Goal: Task Accomplishment & Management: Use online tool/utility

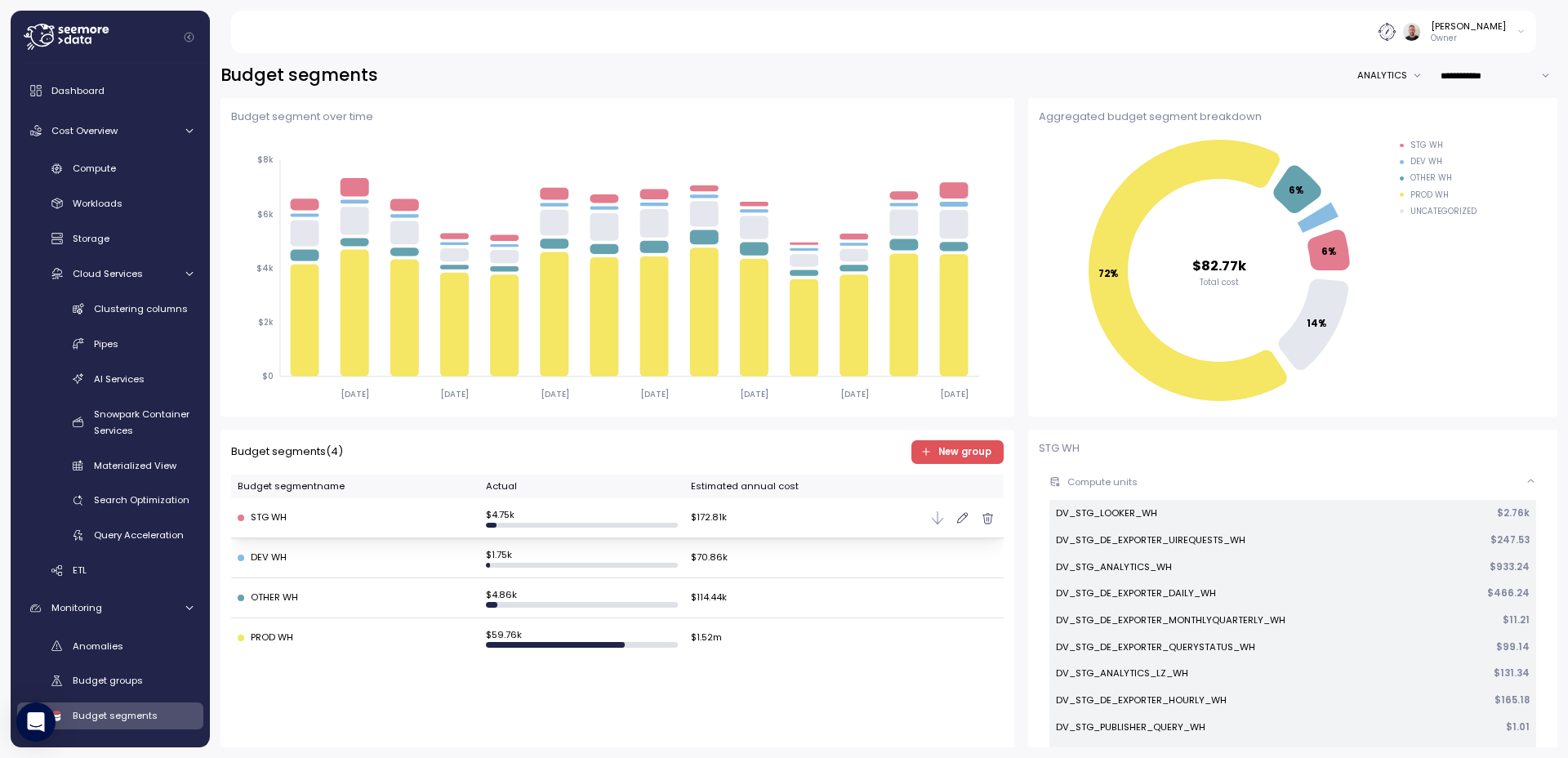
scroll to position [171, 0]
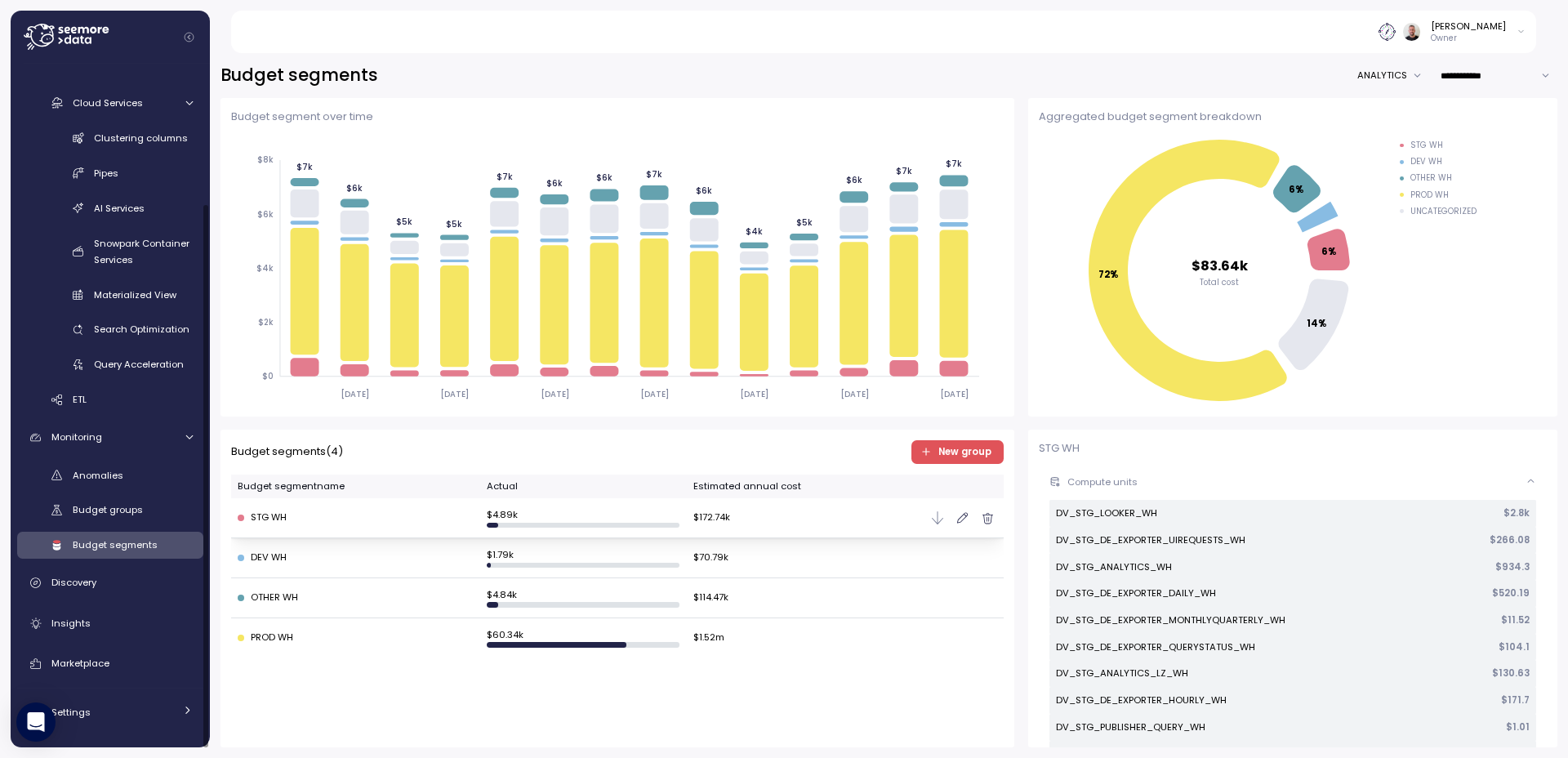
click at [87, 35] on icon at bounding box center [66, 36] width 85 height 26
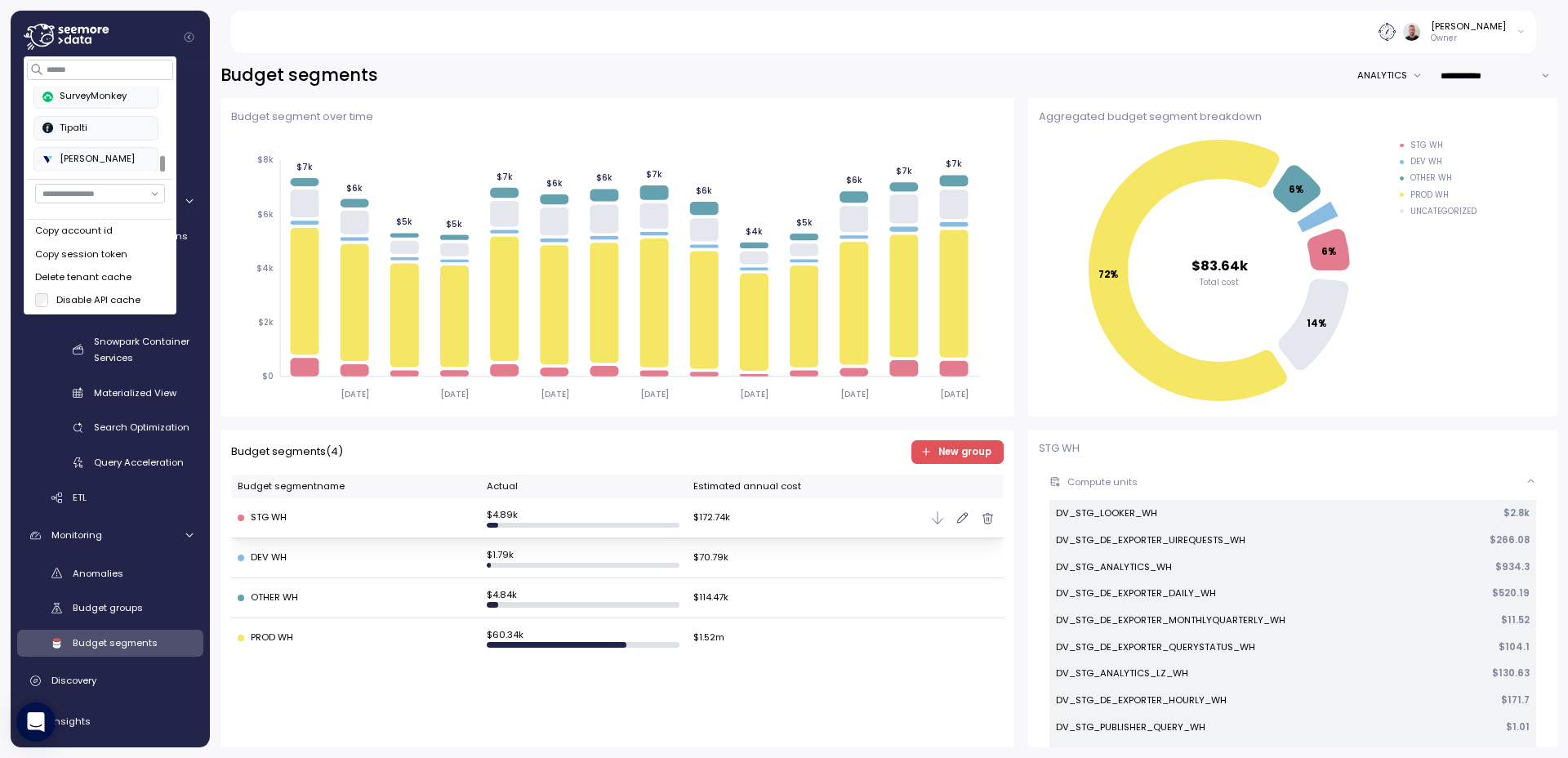
scroll to position [379, 0]
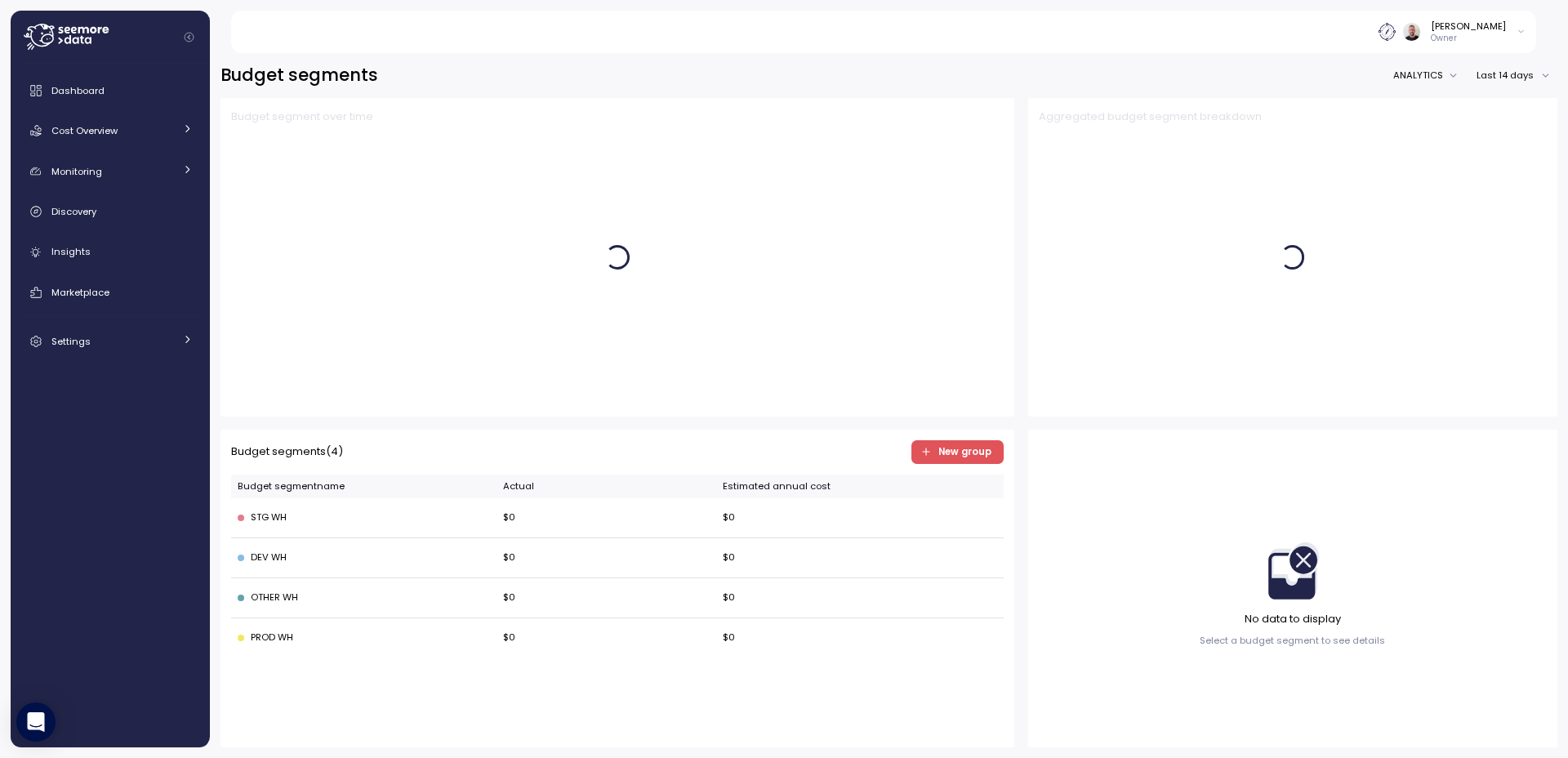
click at [62, 37] on icon at bounding box center [66, 36] width 85 height 26
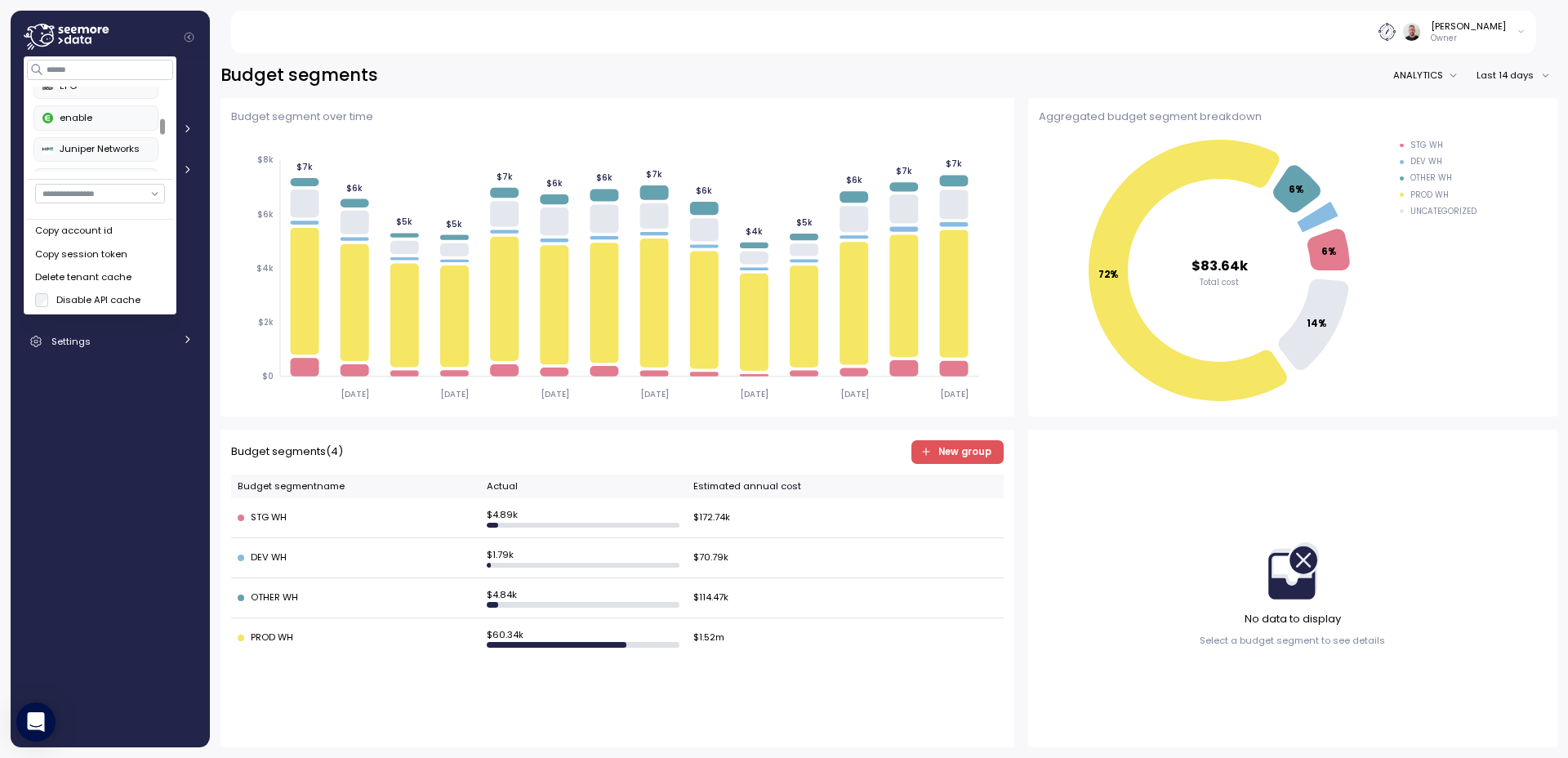
scroll to position [255, 0]
click at [105, 156] on div "RxSense" at bounding box center [96, 159] width 107 height 15
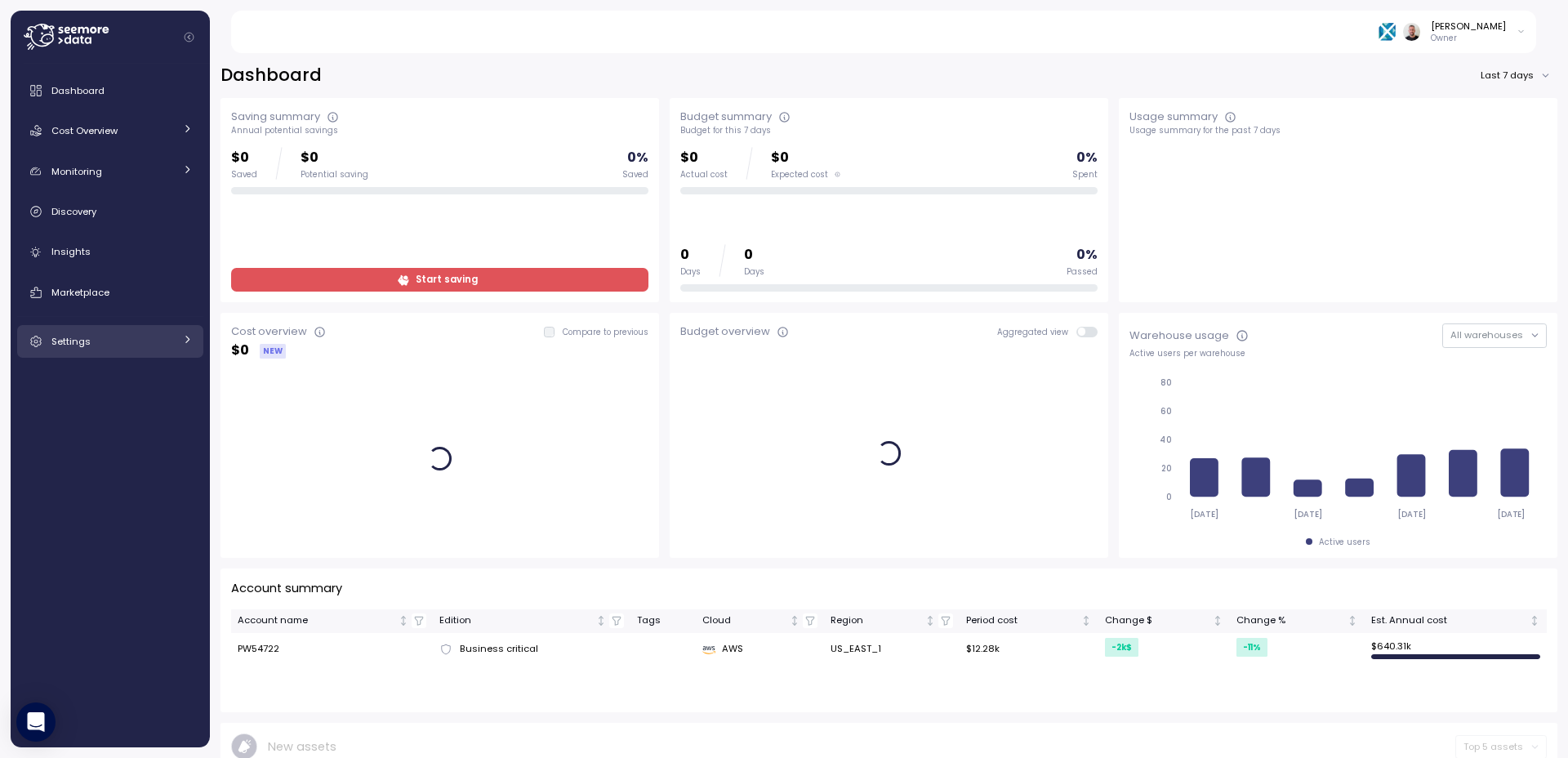
click at [147, 334] on div "Settings" at bounding box center [113, 341] width 123 height 16
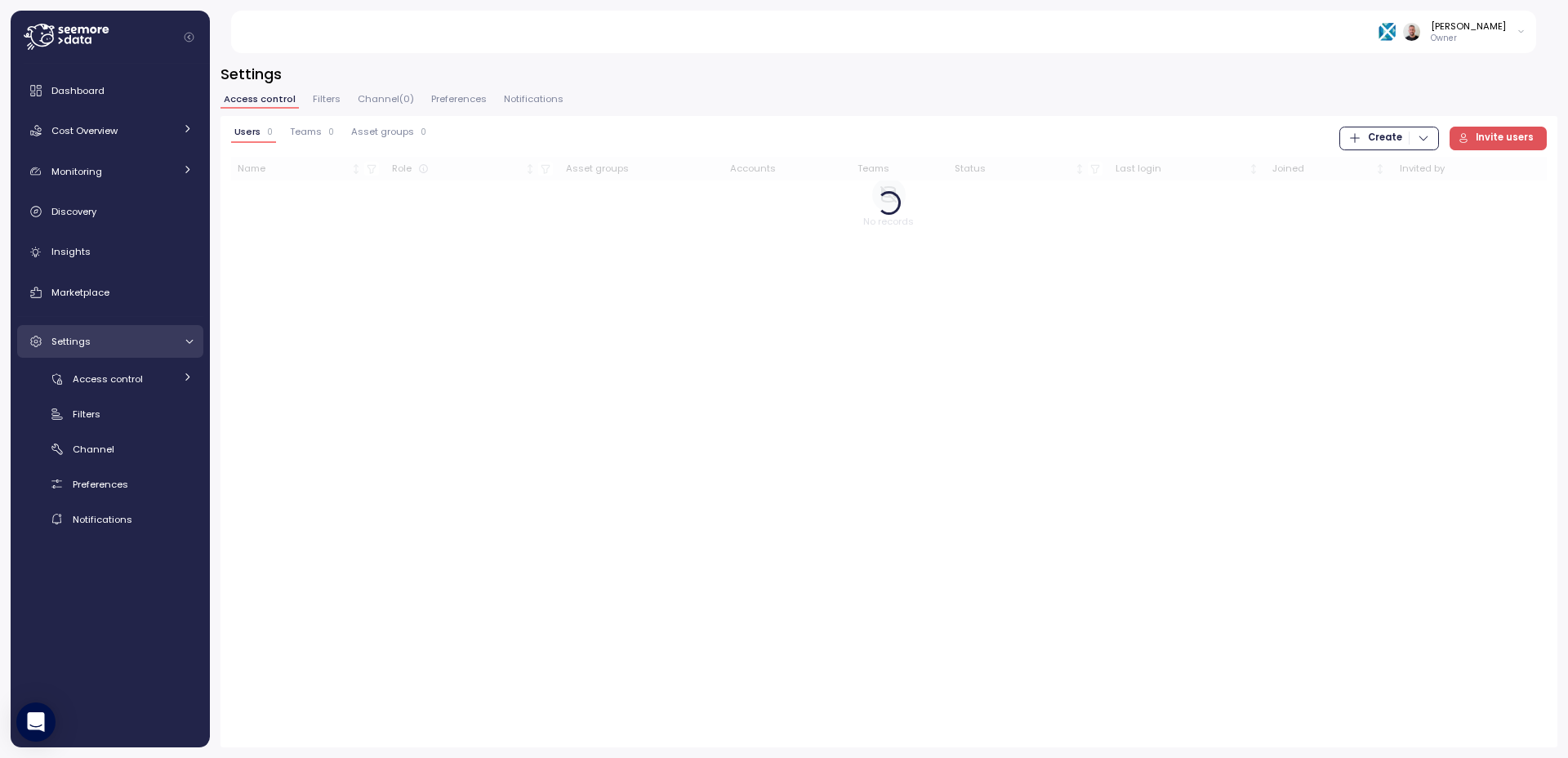
click at [146, 334] on div "Settings" at bounding box center [113, 341] width 123 height 16
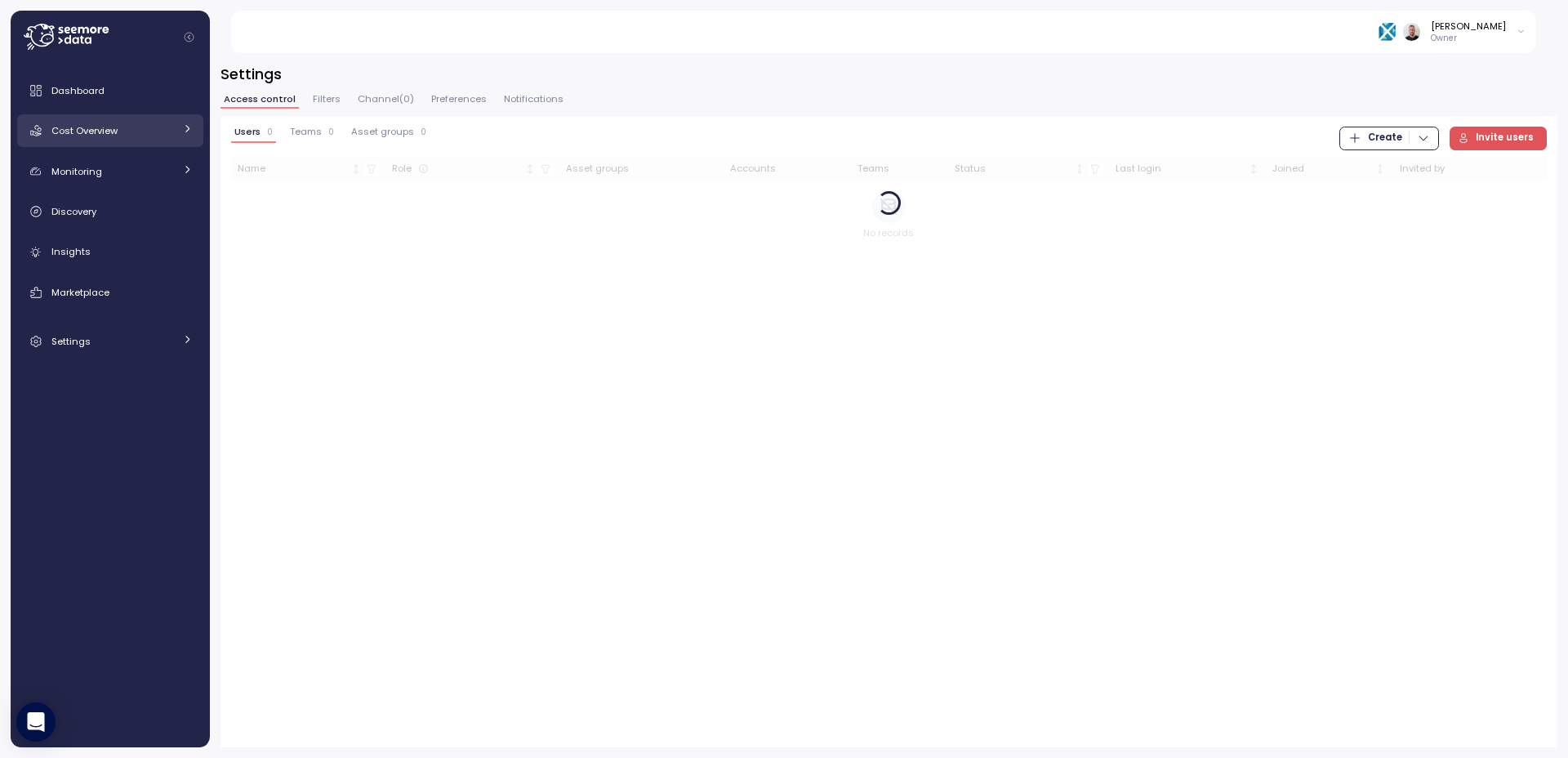
click at [95, 118] on link "Cost Overview" at bounding box center [110, 131] width 186 height 33
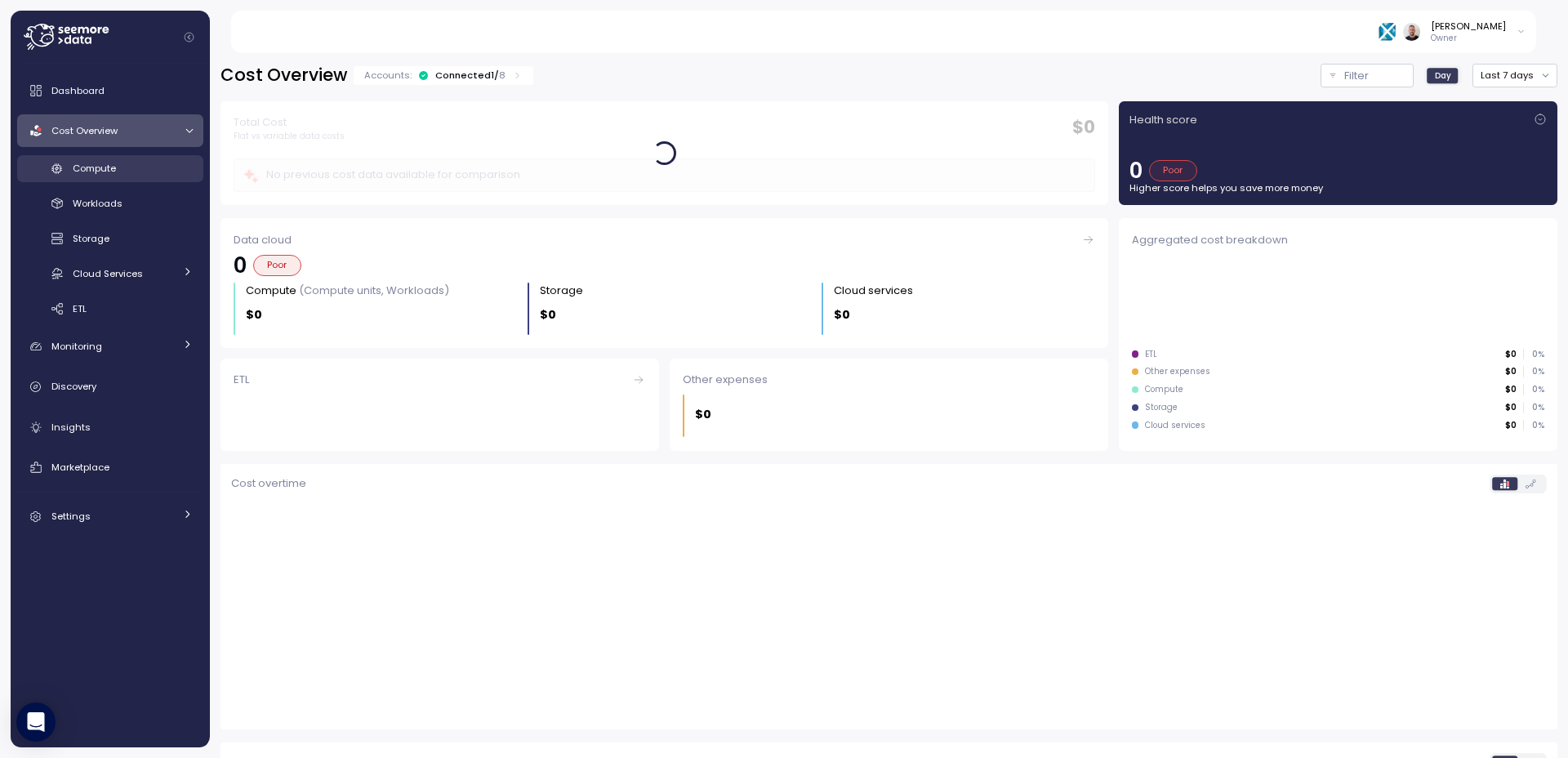
click at [120, 166] on div "Compute" at bounding box center [132, 168] width 120 height 16
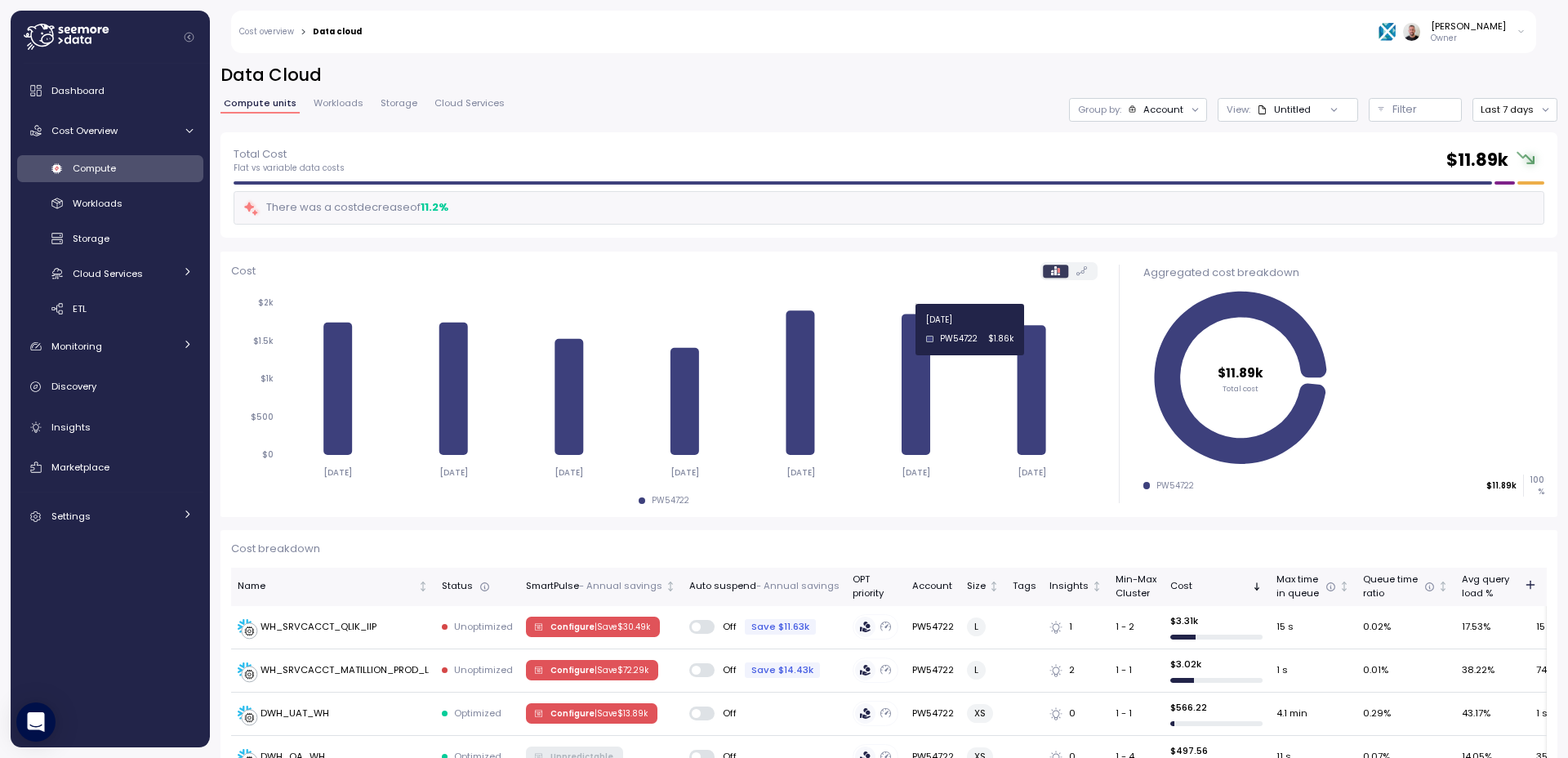
scroll to position [98, 0]
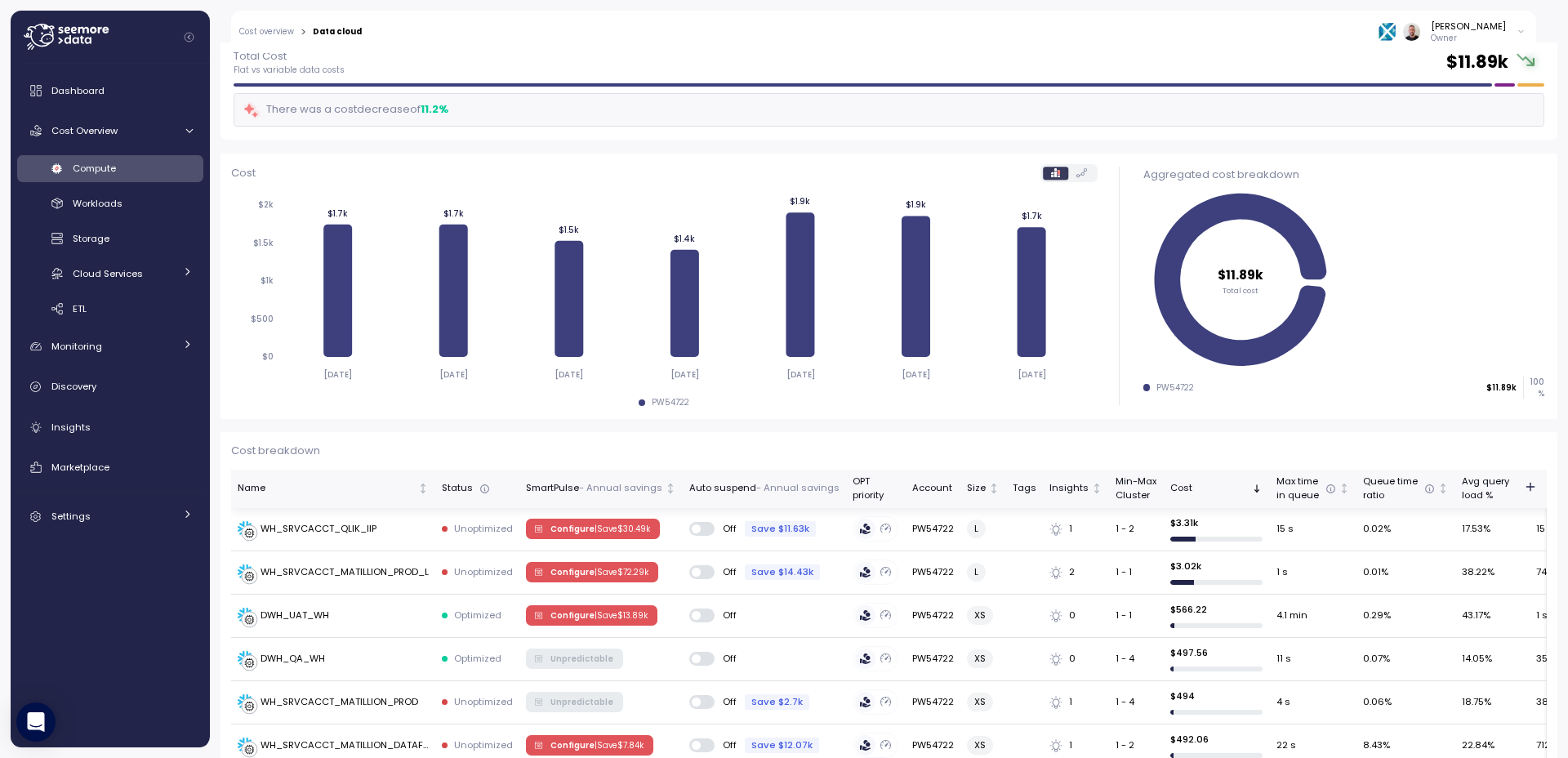
click at [729, 491] on div "Auto suspend - Annual savings" at bounding box center [765, 488] width 150 height 15
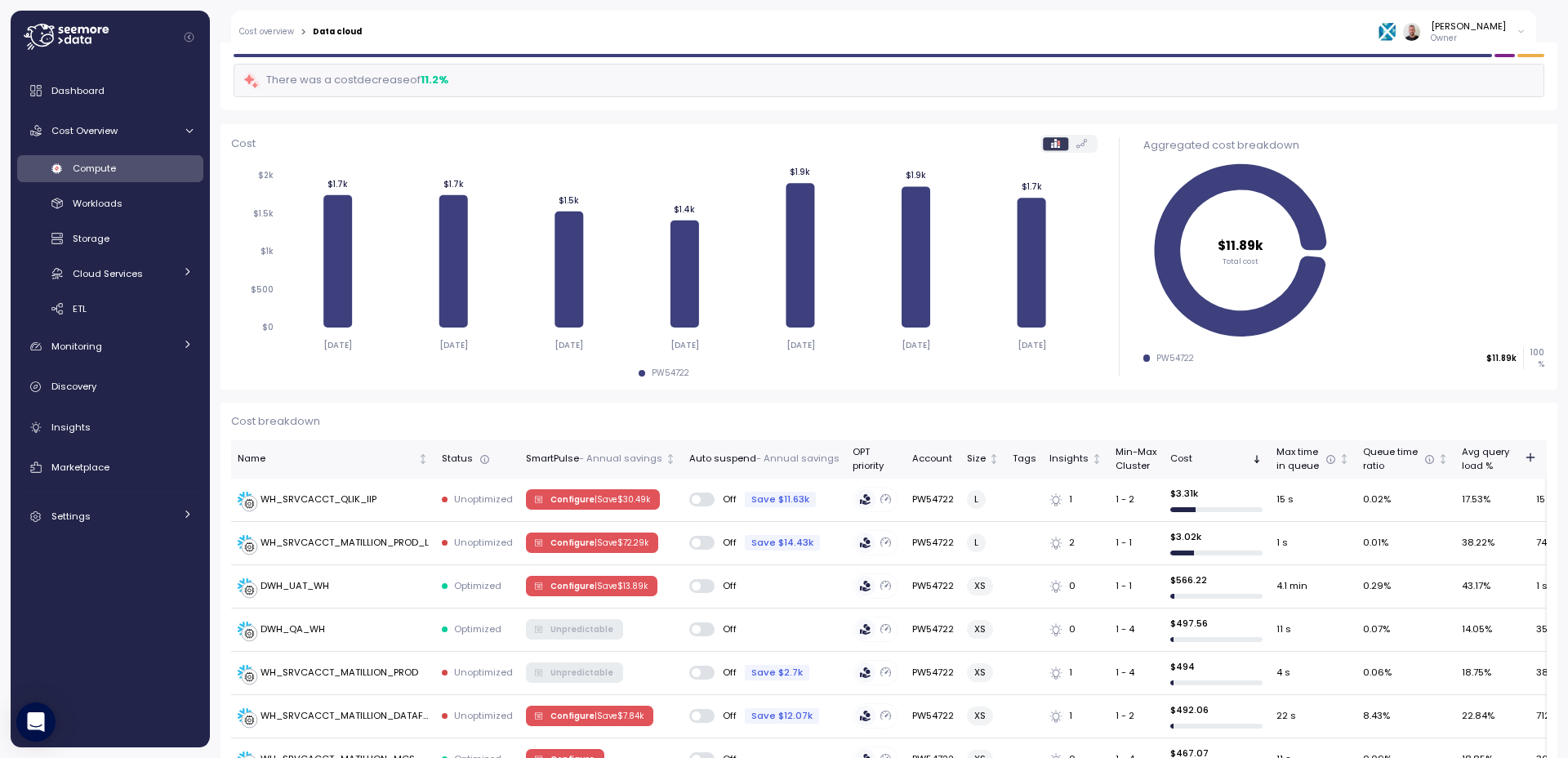
scroll to position [0, 0]
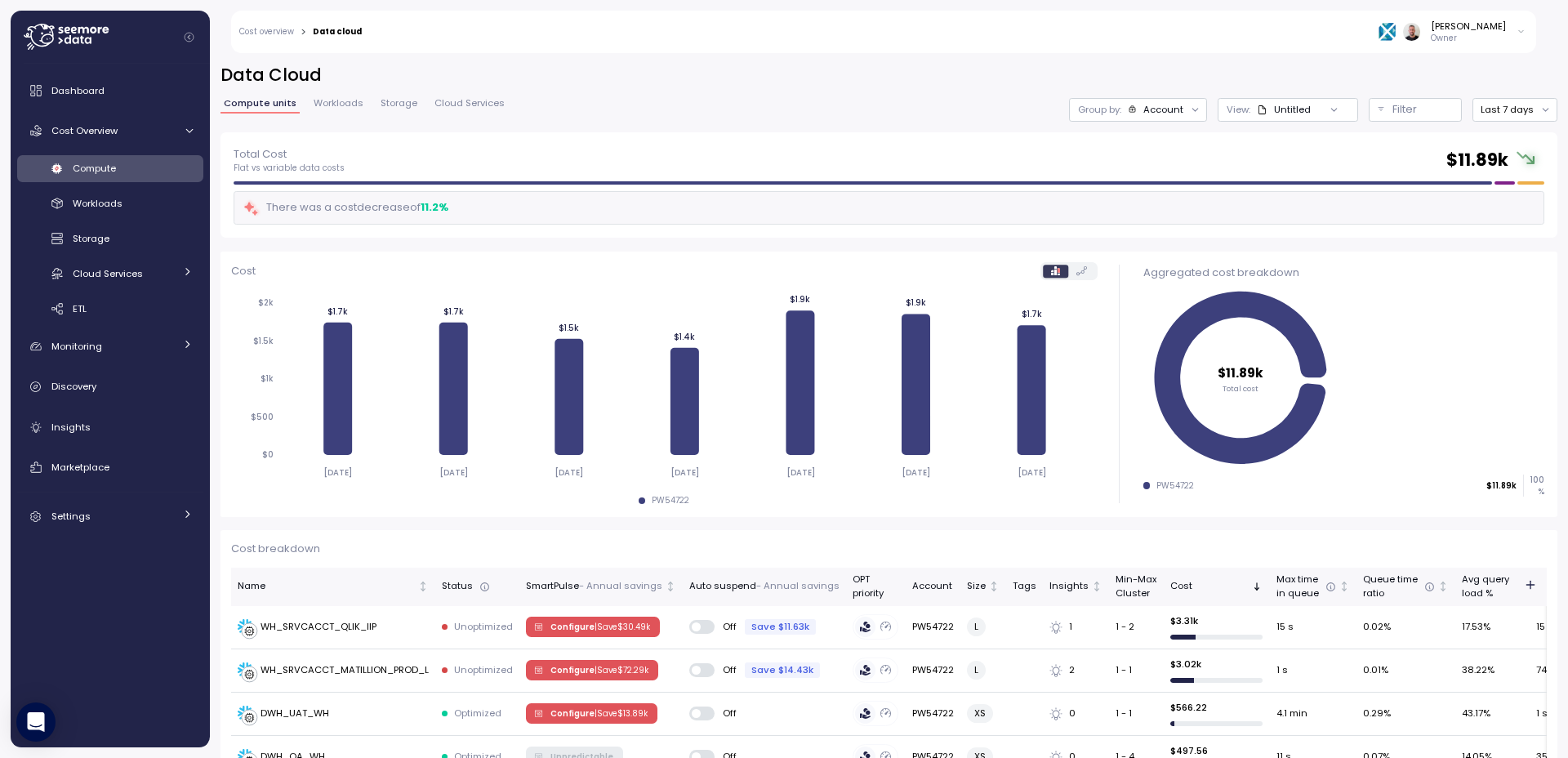
click at [1173, 117] on div "Group by: Account" at bounding box center [1138, 109] width 138 height 23
click at [1172, 111] on div "Account" at bounding box center [1163, 109] width 40 height 13
click at [1163, 208] on div "Compute unit" at bounding box center [1130, 200] width 112 height 20
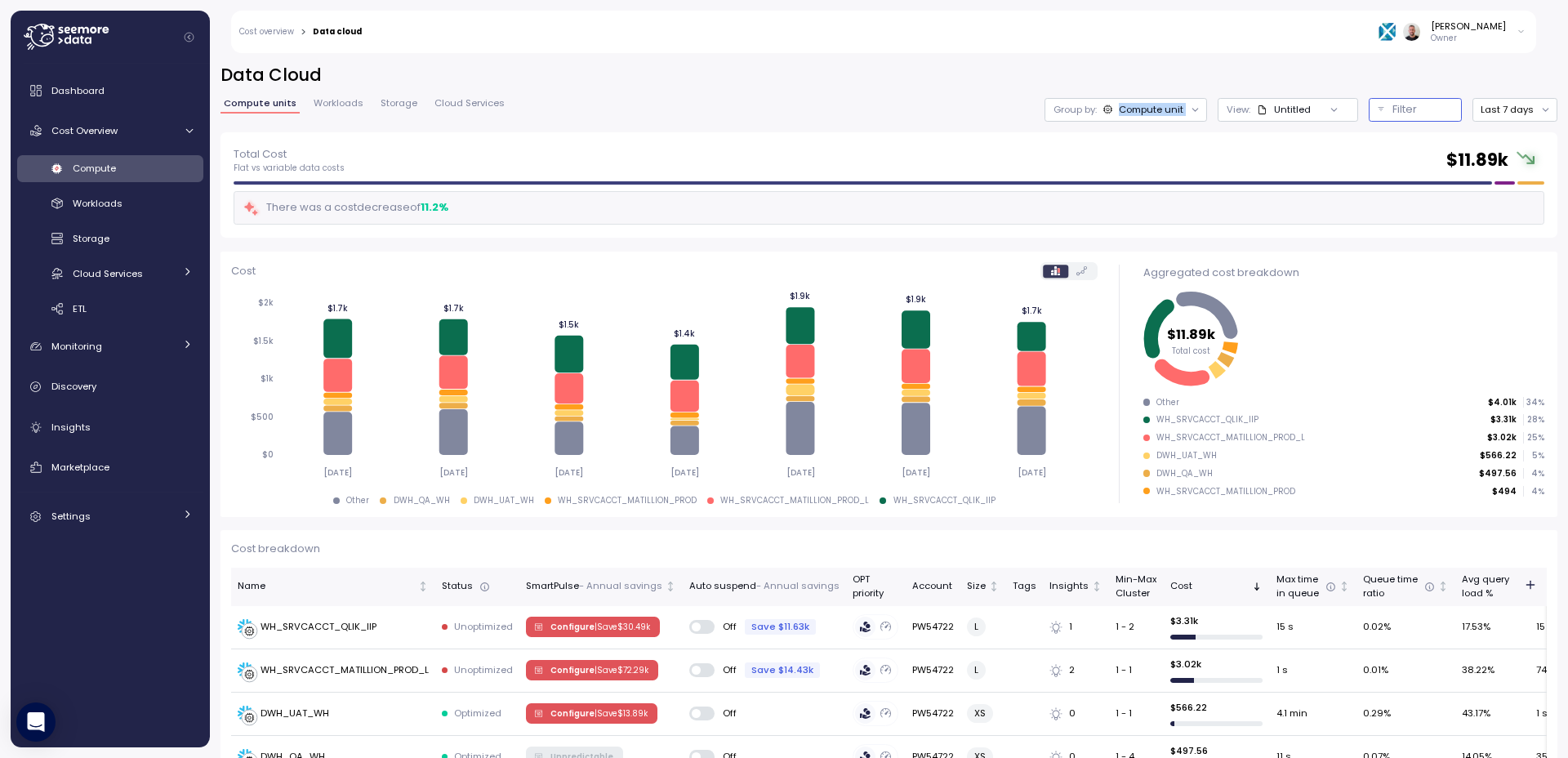
click at [1411, 109] on div "Filter" at bounding box center [1423, 109] width 61 height 16
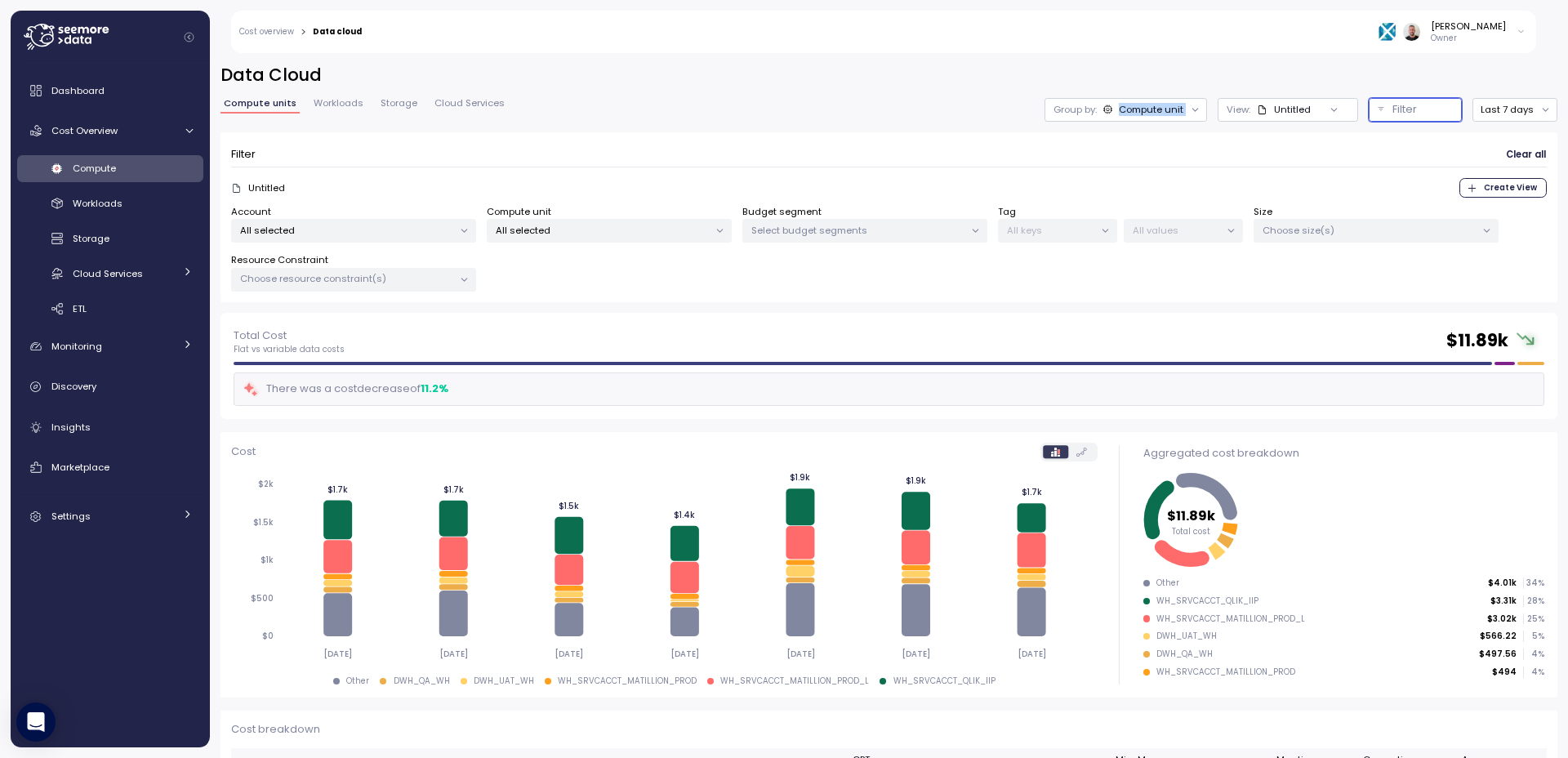
click at [559, 235] on p "All selected" at bounding box center [602, 230] width 214 height 13
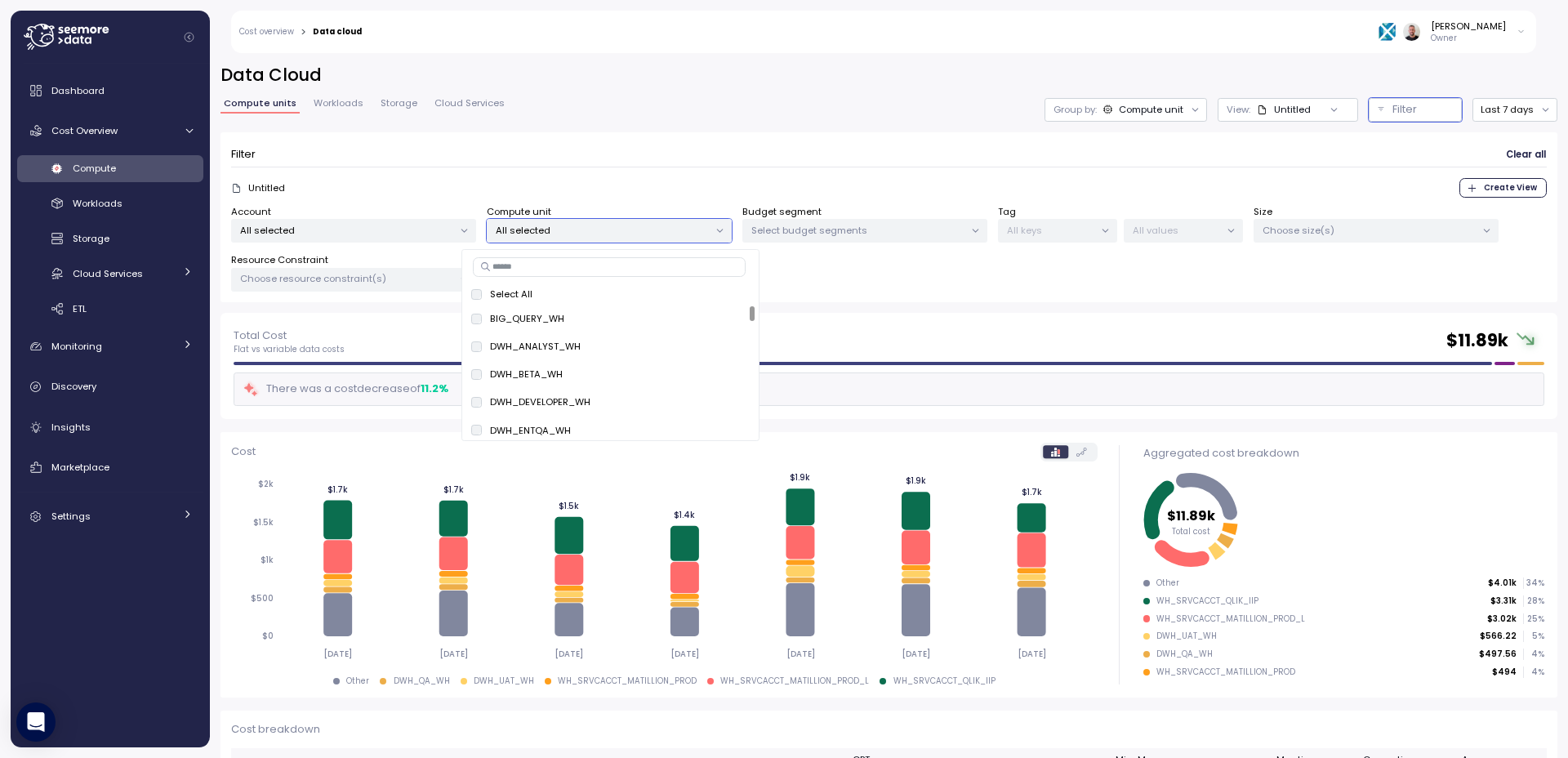
click at [549, 262] on input at bounding box center [609, 267] width 273 height 20
paste input "**********"
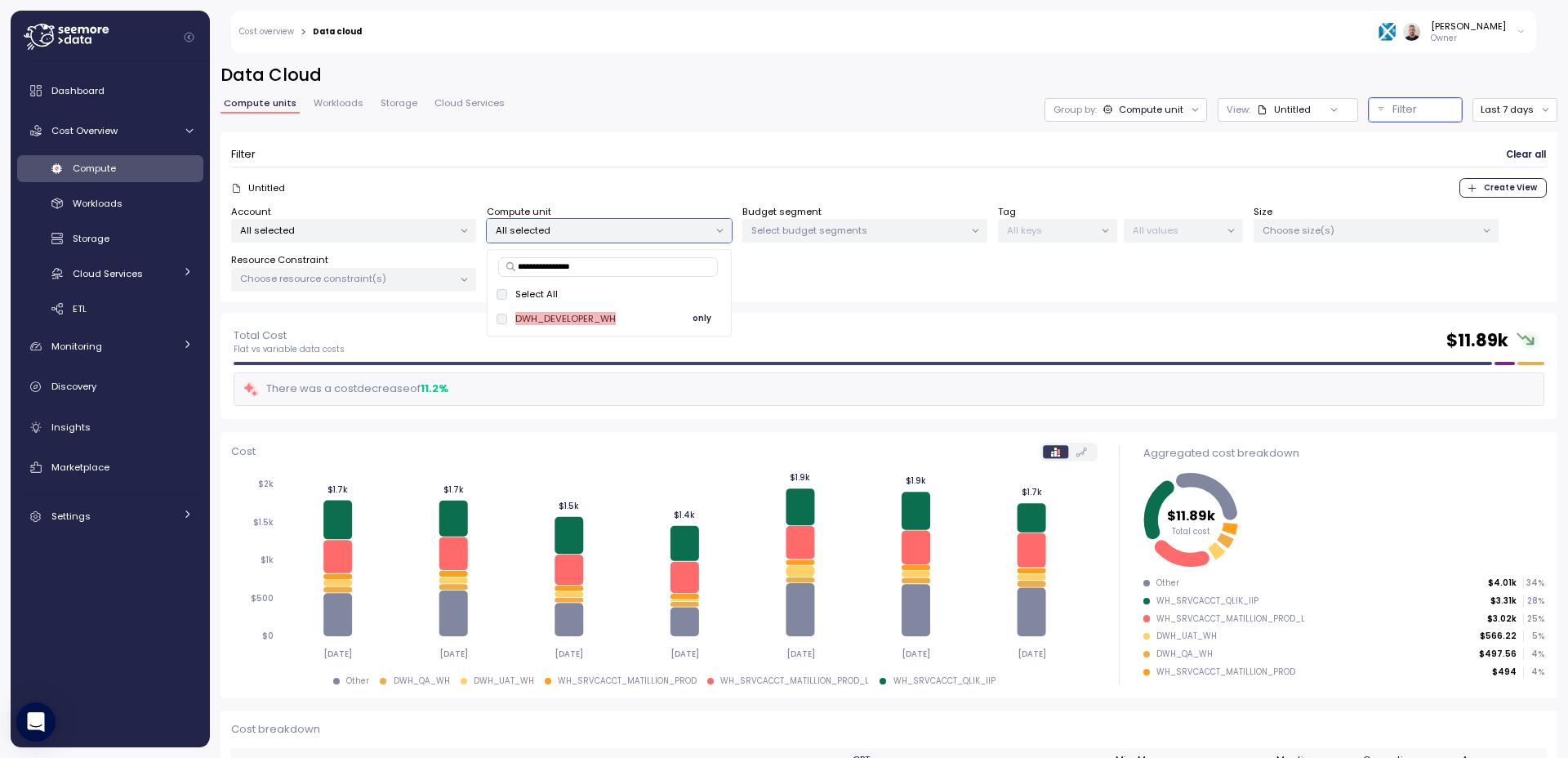
click at [703, 317] on span "only" at bounding box center [702, 318] width 19 height 18
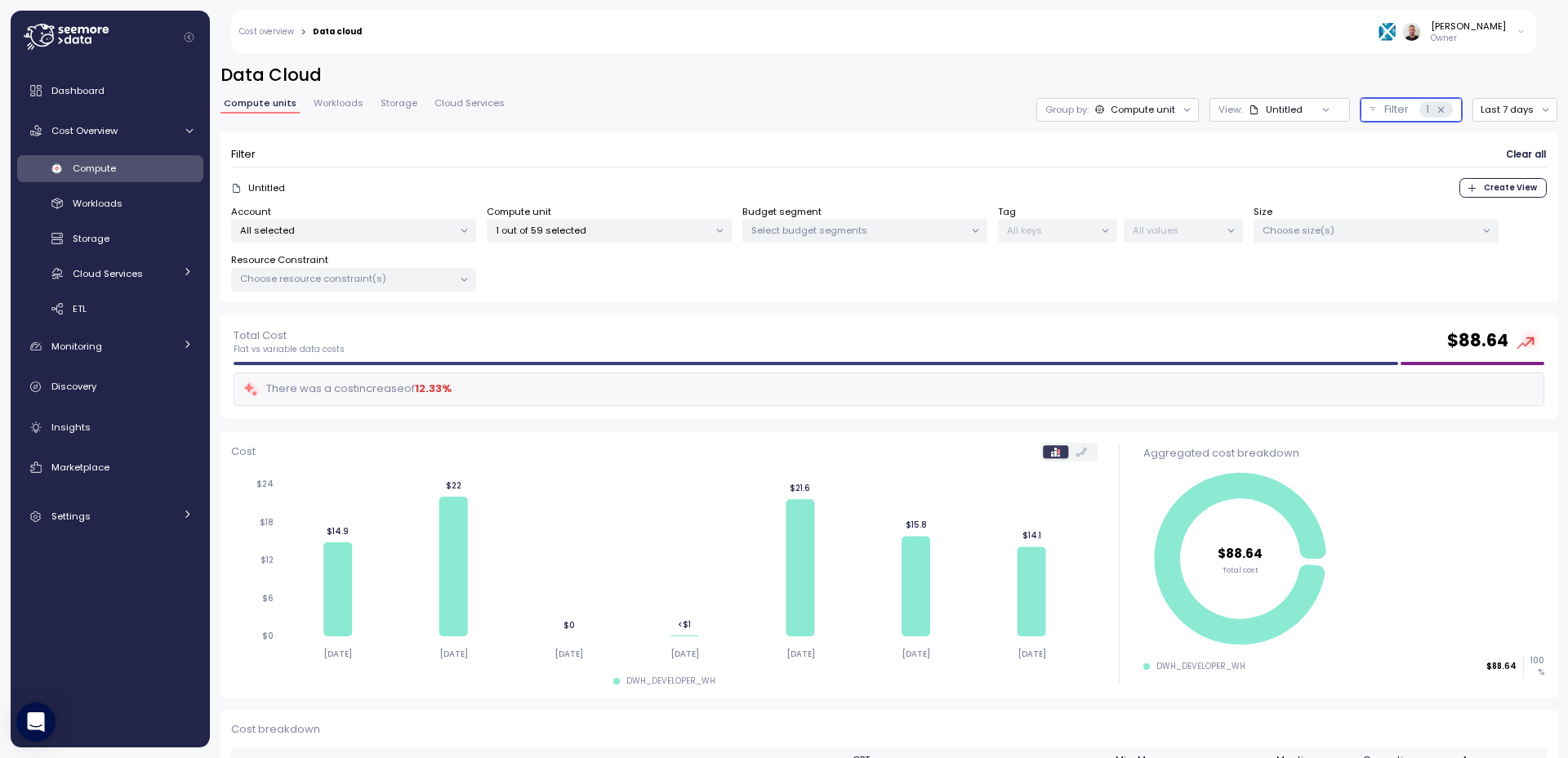
click at [1394, 111] on p "Filter" at bounding box center [1397, 109] width 24 height 16
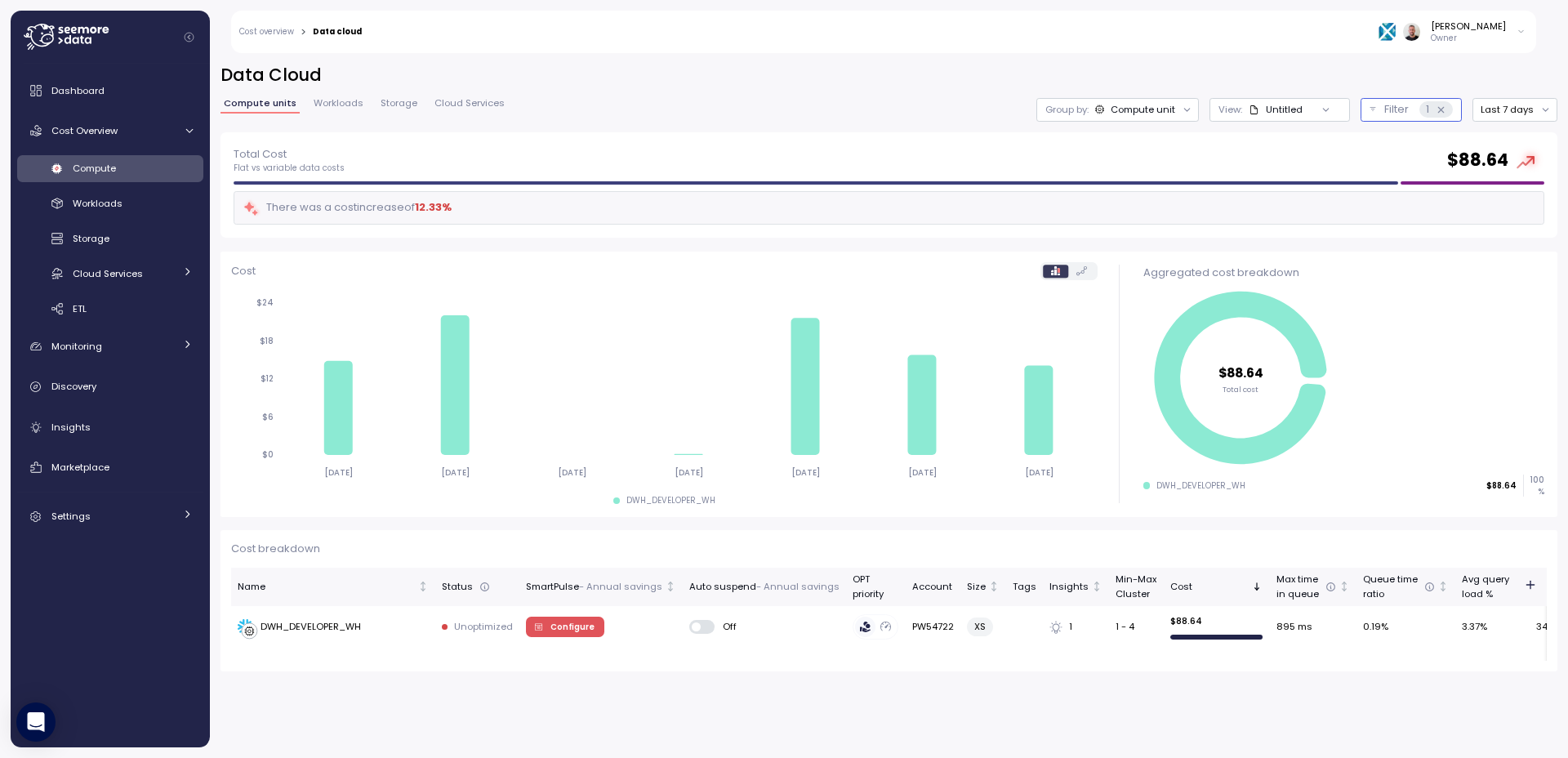
click at [1394, 111] on p "Filter" at bounding box center [1397, 109] width 24 height 16
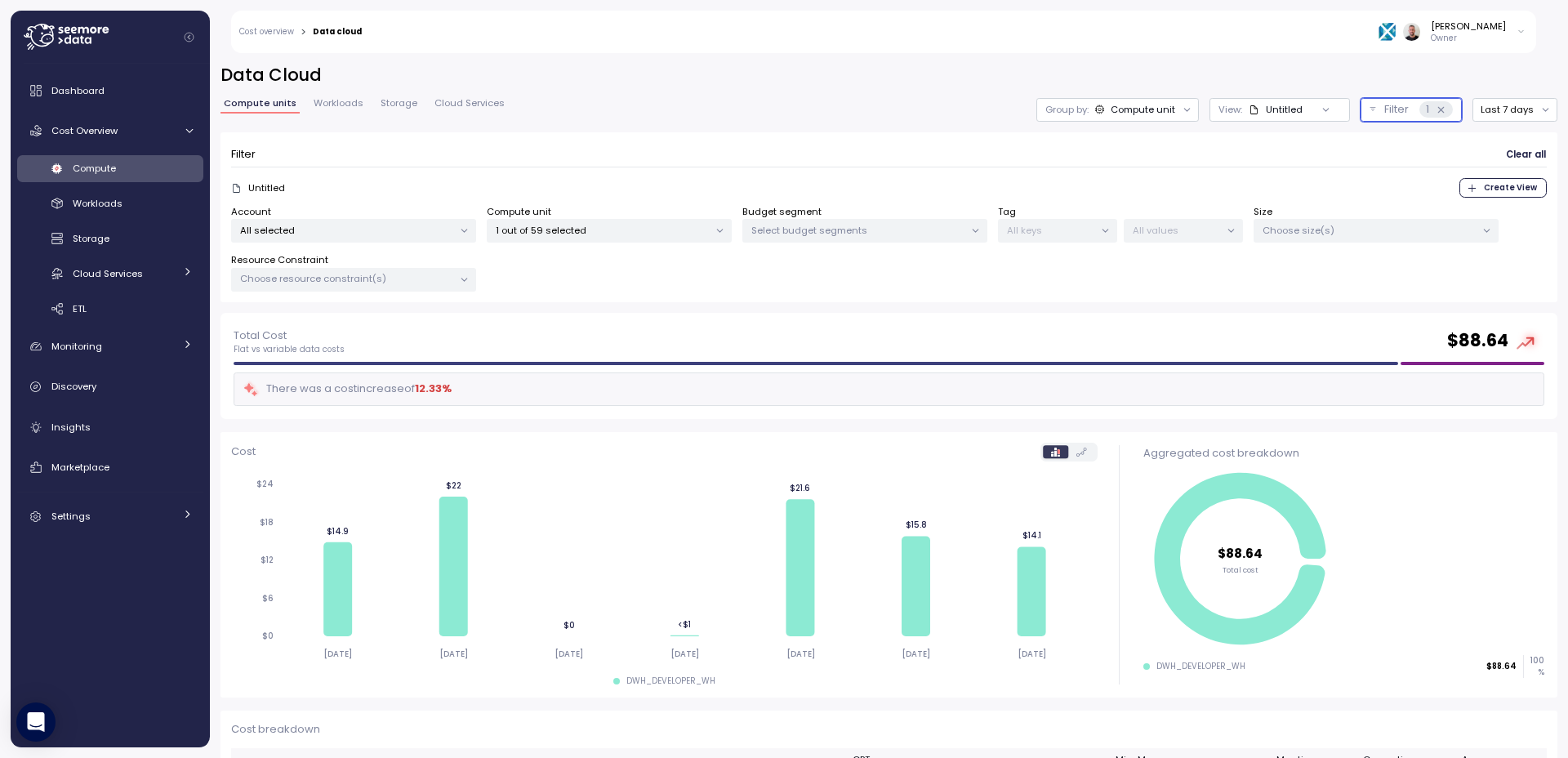
click at [653, 229] on p "1 out of 59 selected" at bounding box center [602, 230] width 214 height 13
click at [590, 264] on input at bounding box center [609, 267] width 273 height 20
paste input "**********"
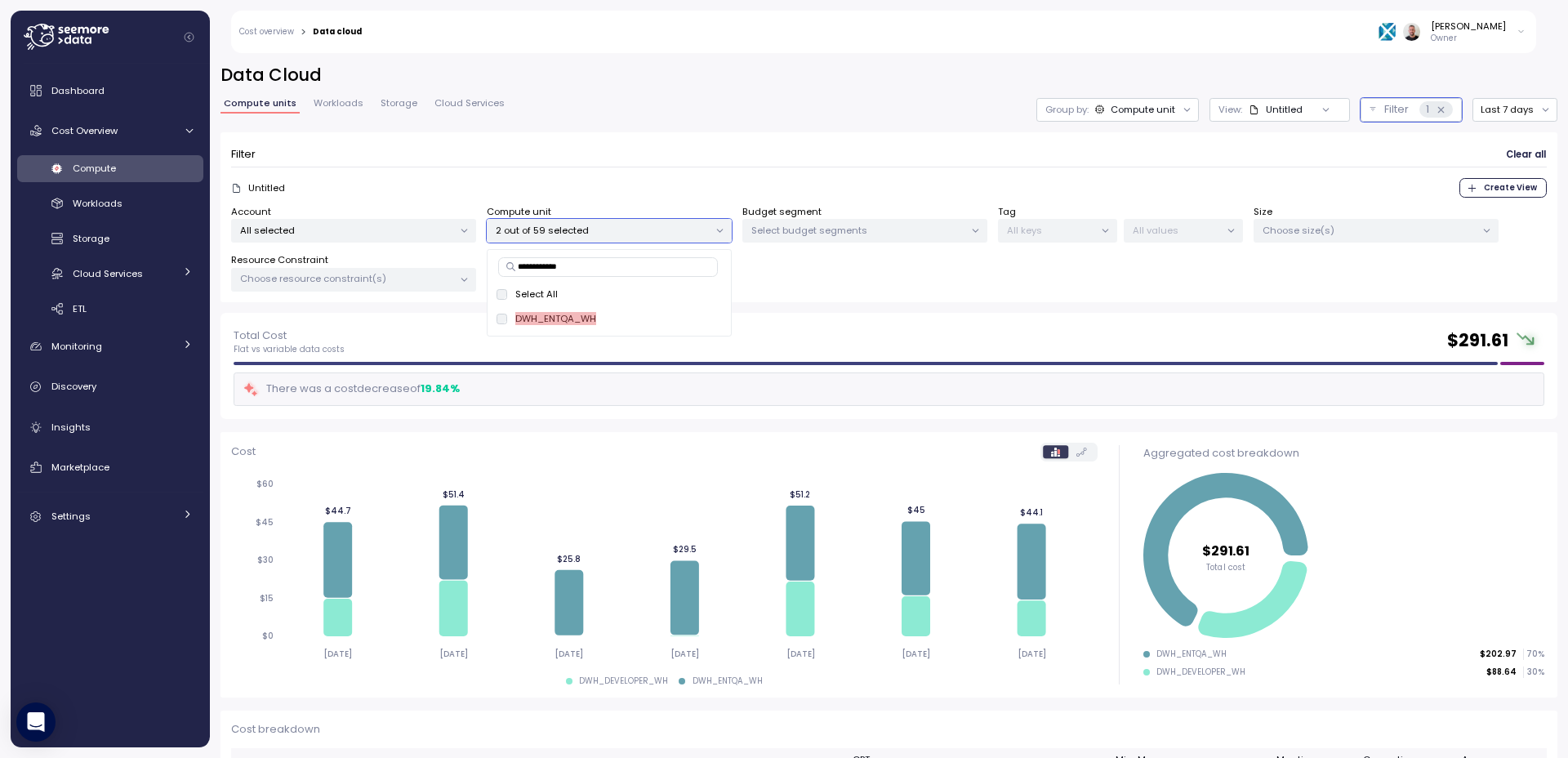
type input "**********"
click at [1385, 110] on p "Filter" at bounding box center [1397, 109] width 24 height 16
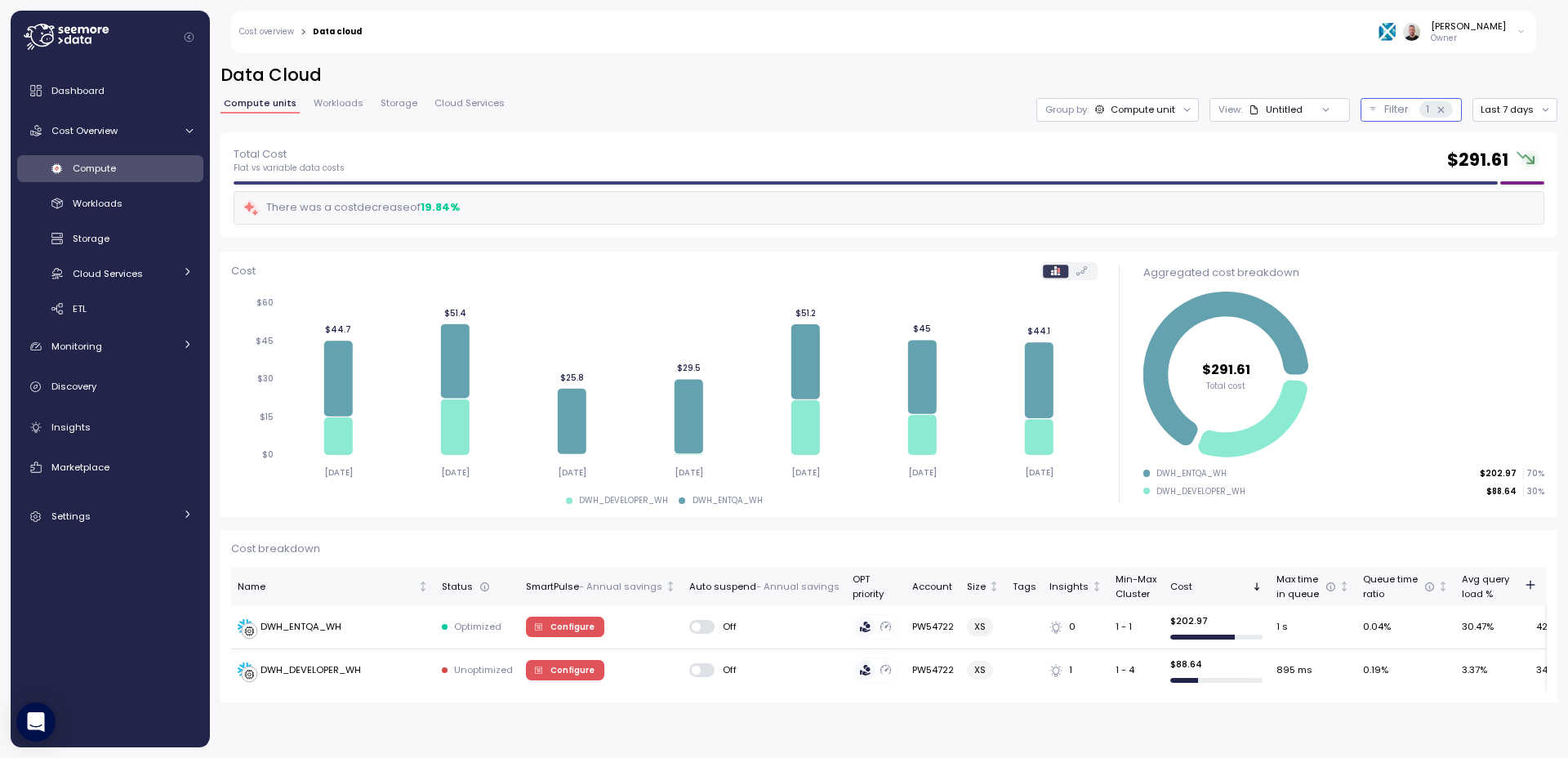
click at [1387, 111] on p "Filter" at bounding box center [1397, 109] width 24 height 16
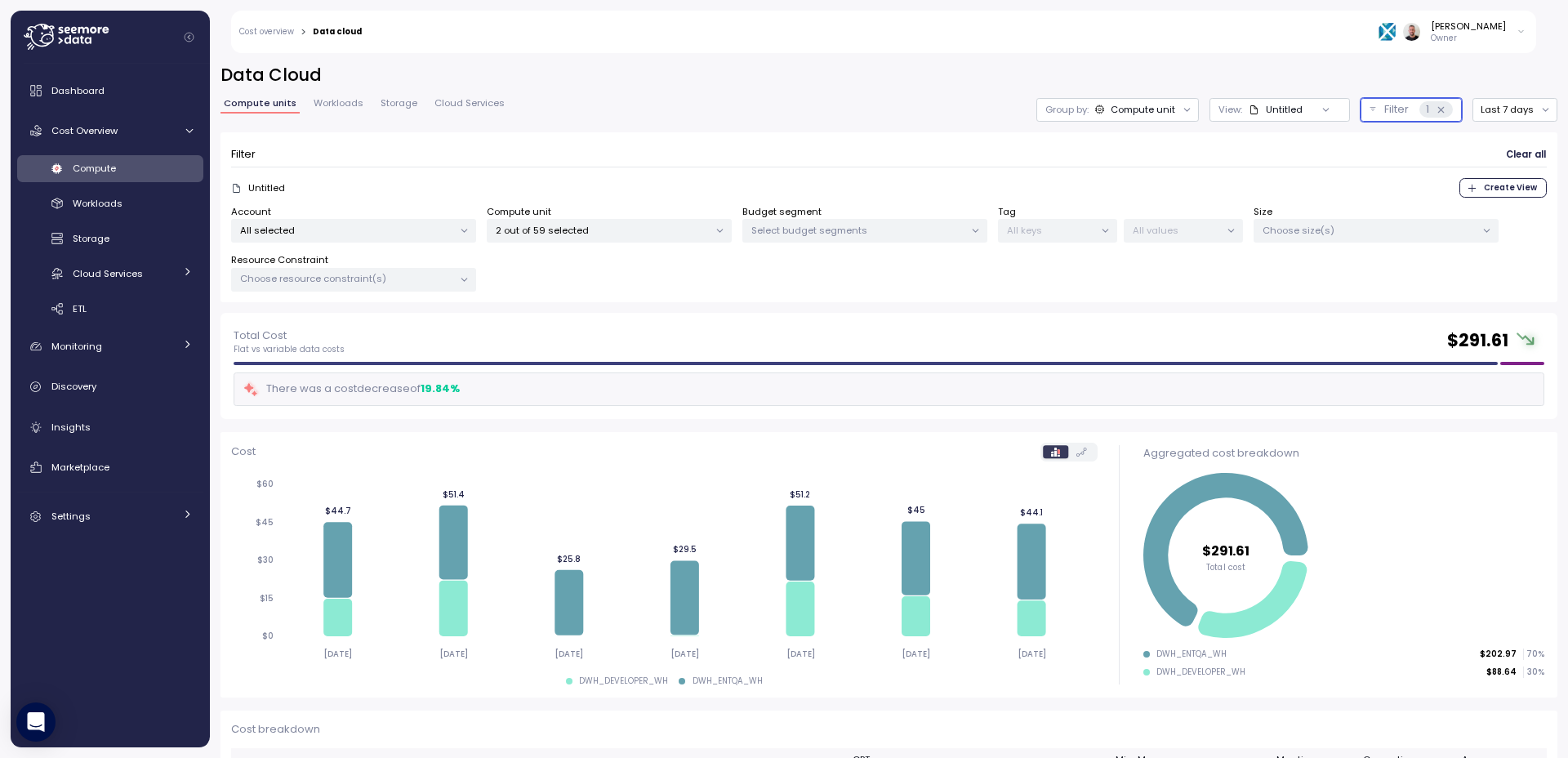
click at [634, 229] on p "2 out of 59 selected" at bounding box center [602, 230] width 214 height 13
click at [589, 270] on input at bounding box center [609, 267] width 273 height 20
paste input "*********"
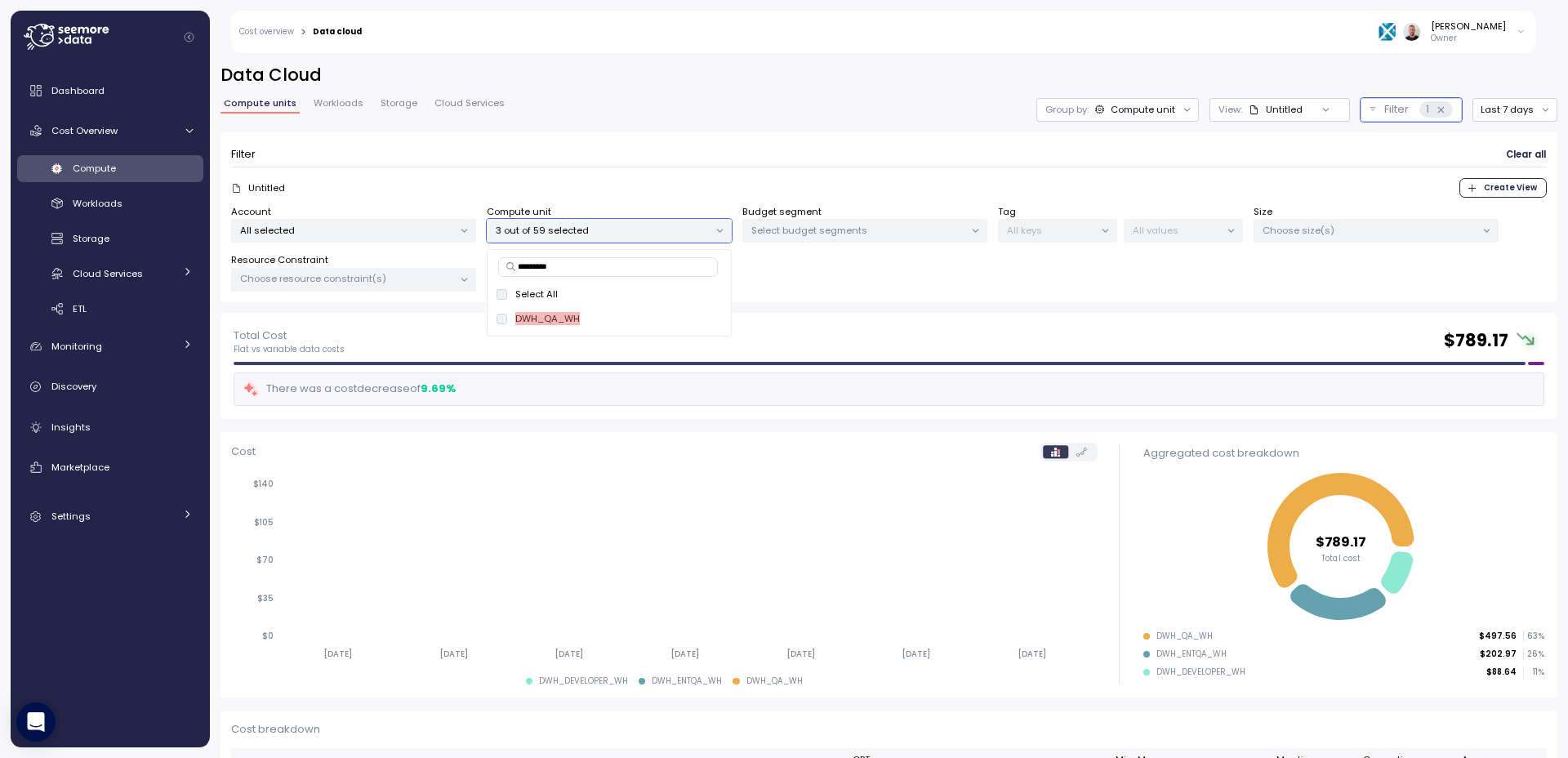
type input "*********"
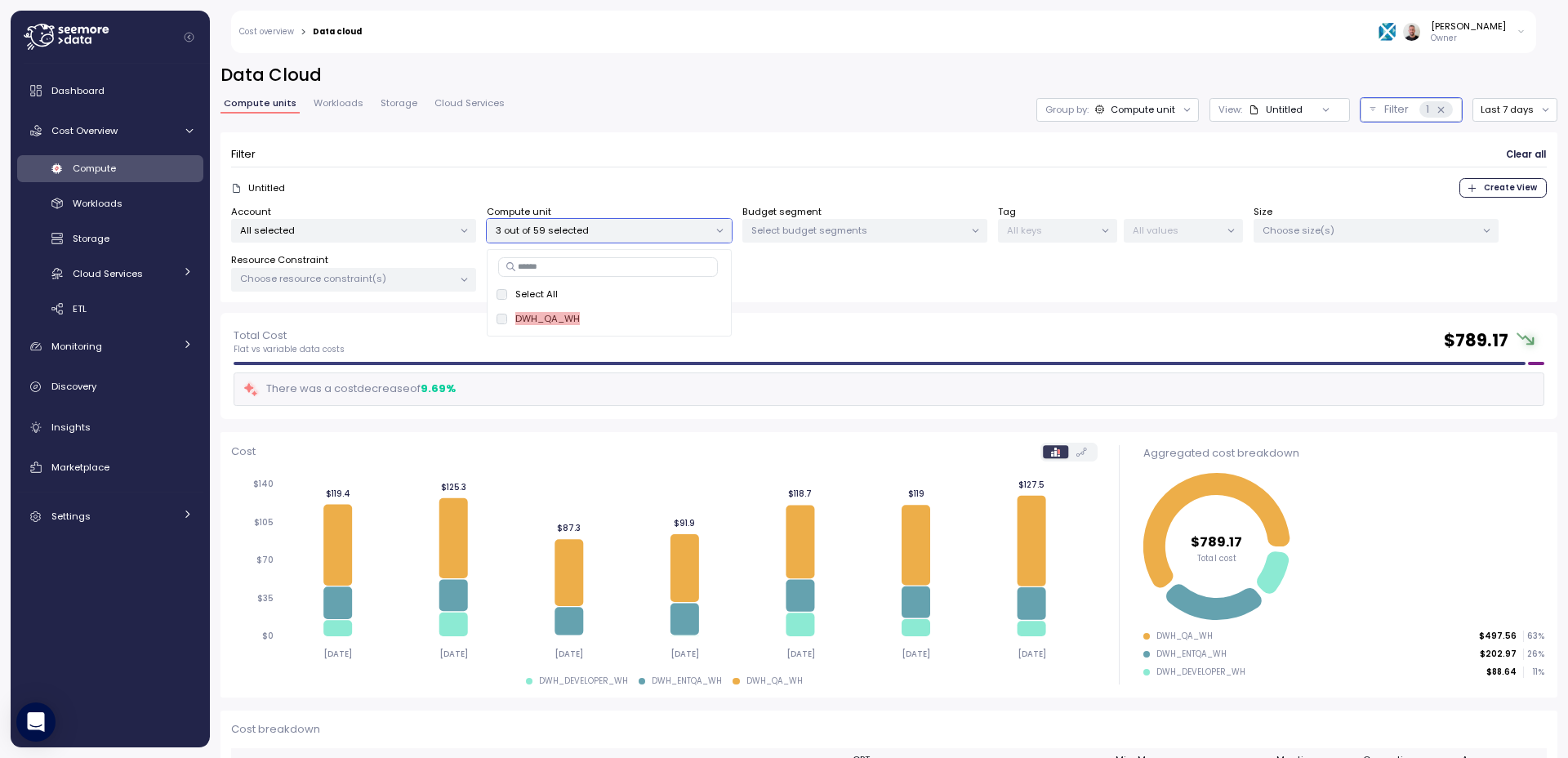
click at [820, 137] on div "Filter Clear all Untitled Create View Account All selected Compute unit 3 out o…" at bounding box center [889, 218] width 1337 height 171
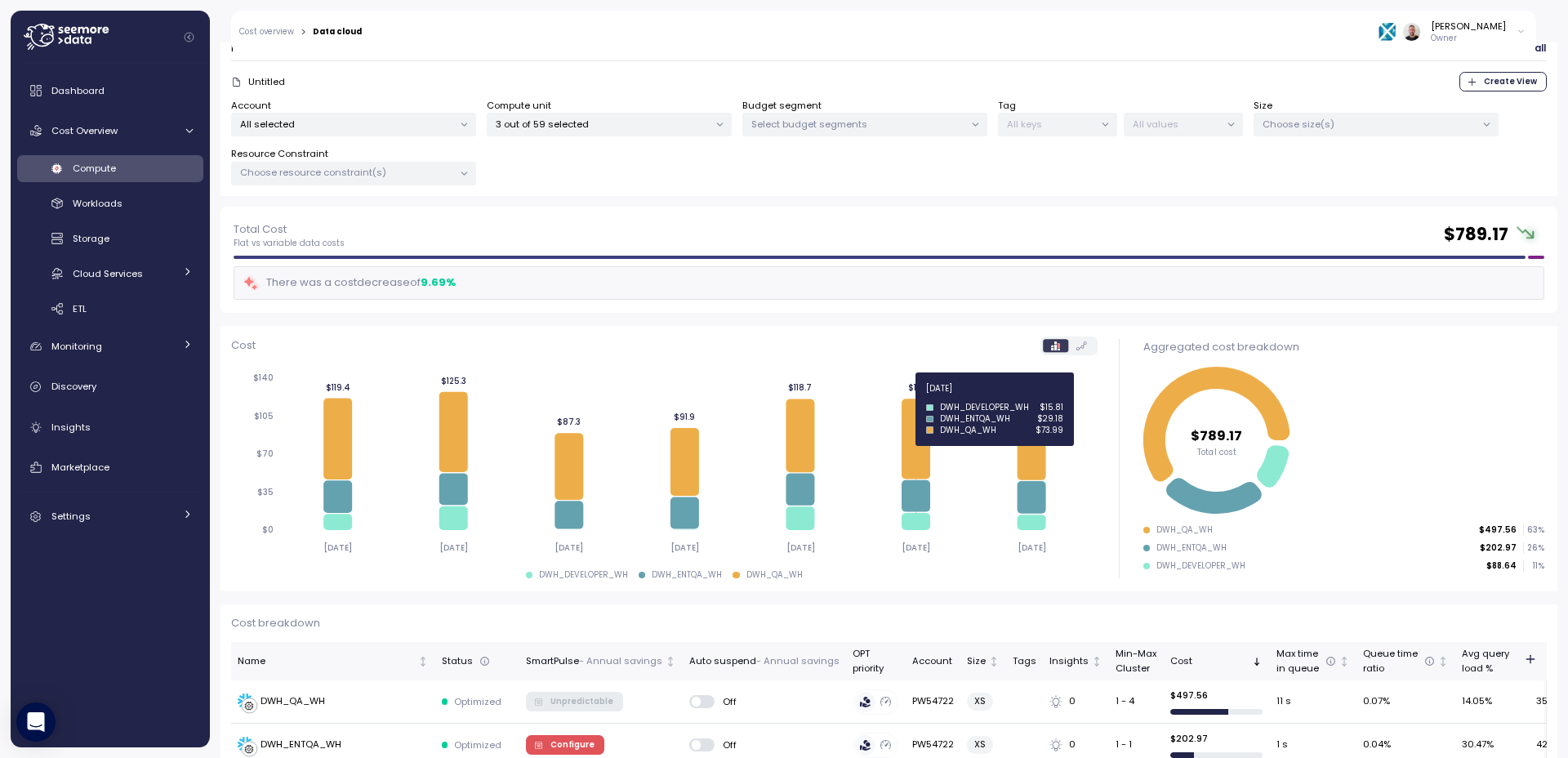
scroll to position [179, 0]
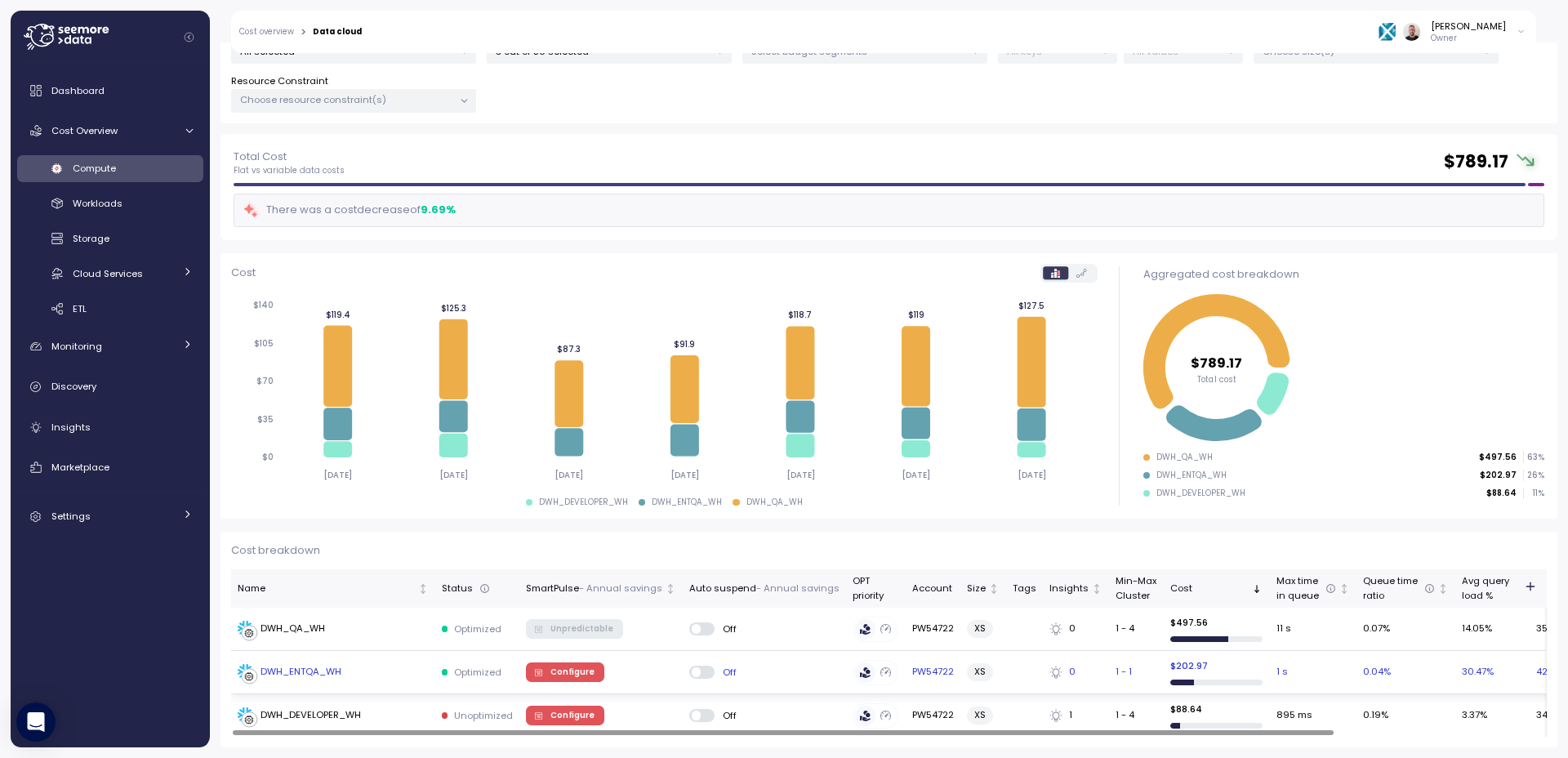
click at [539, 672] on icon "button" at bounding box center [539, 672] width 8 height 8
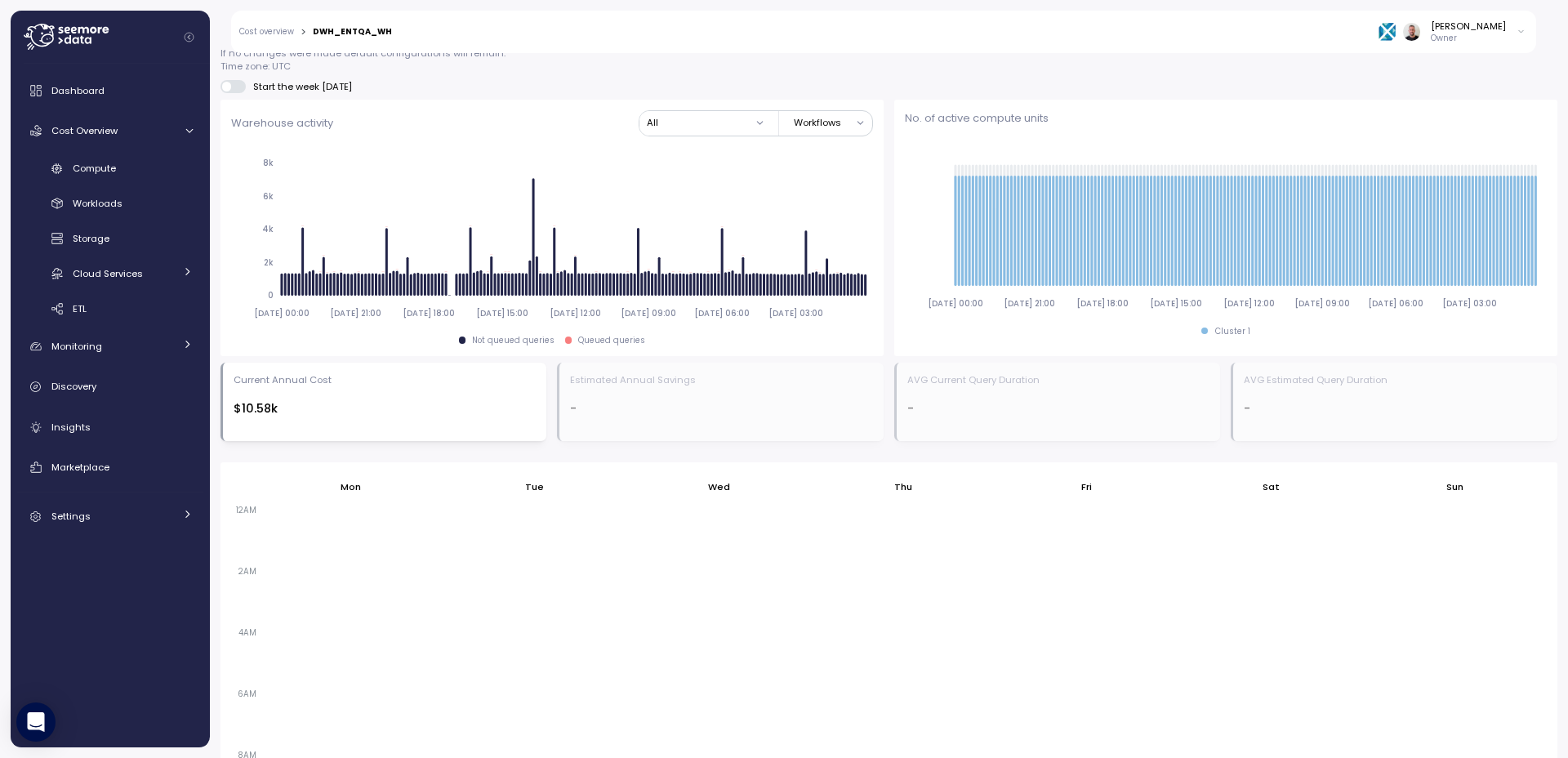
scroll to position [1073, 0]
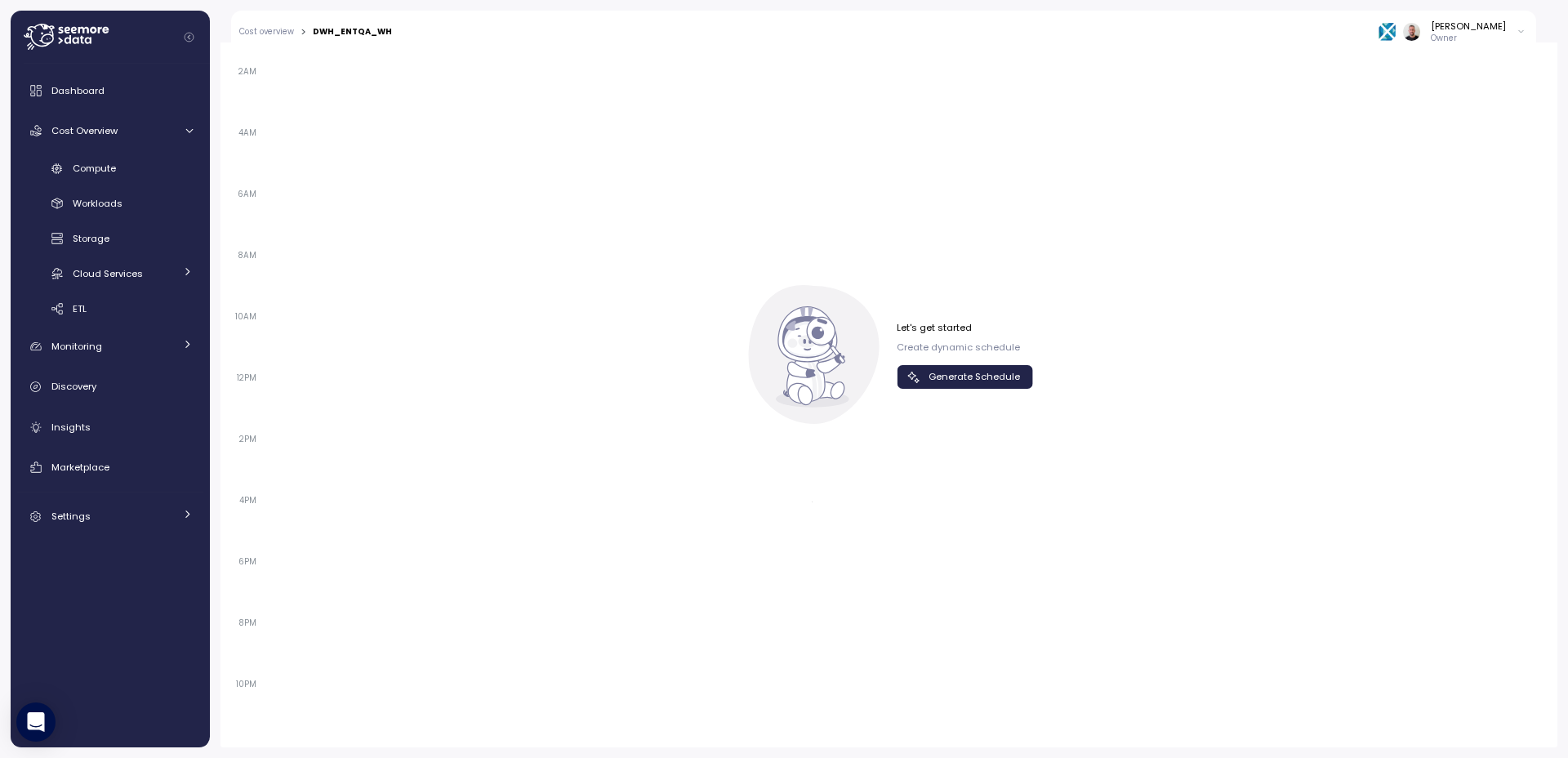
click at [943, 389] on div "Let's get started Create dynamic schedule Generate Schedule" at bounding box center [889, 354] width 289 height 139
click at [953, 376] on span "Generate Schedule" at bounding box center [974, 377] width 92 height 22
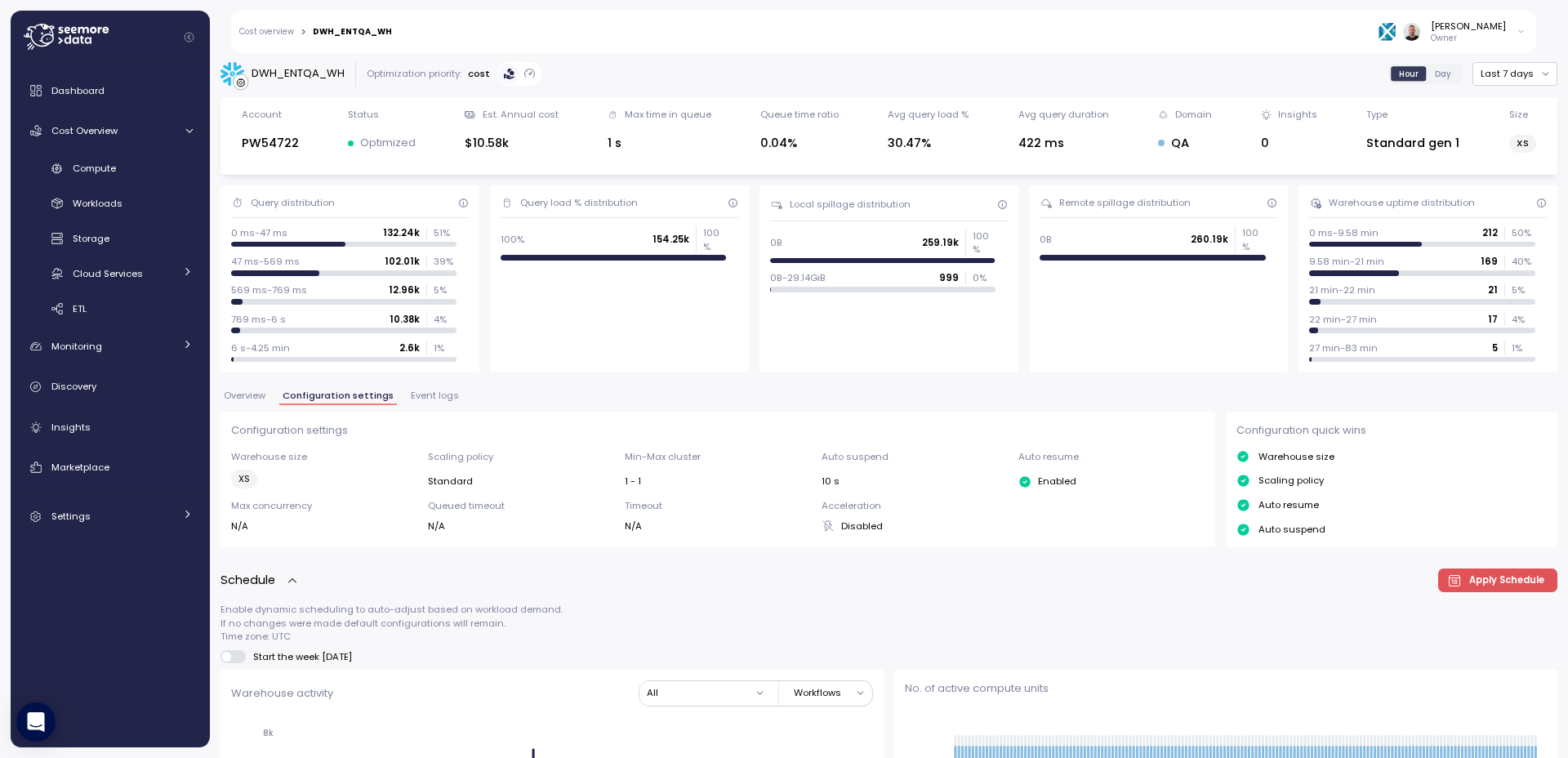
scroll to position [0, 0]
